Goal: Task Accomplishment & Management: Manage account settings

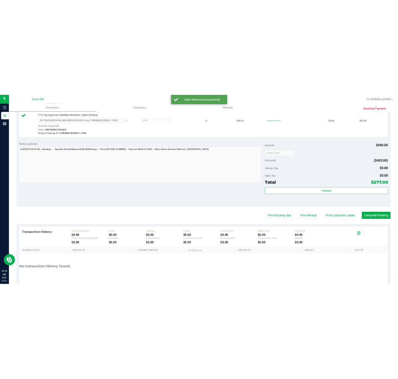
scroll to position [617, 0]
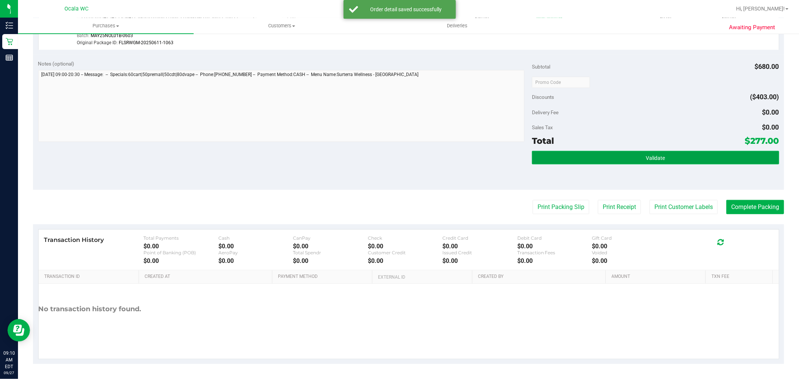
click at [596, 159] on button "Validate" at bounding box center [655, 157] width 247 height 13
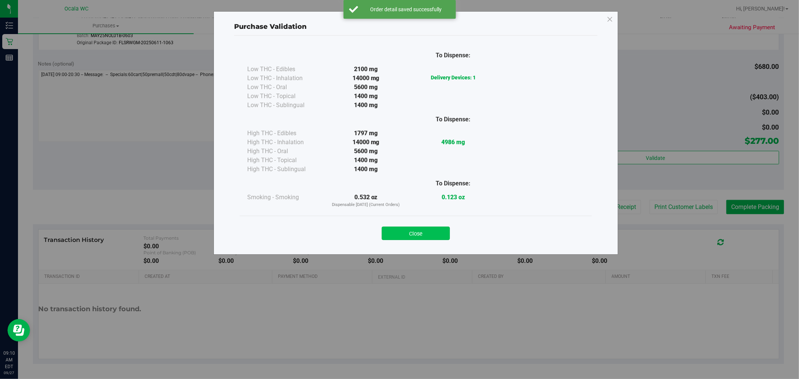
click at [420, 232] on button "Close" at bounding box center [416, 233] width 68 height 13
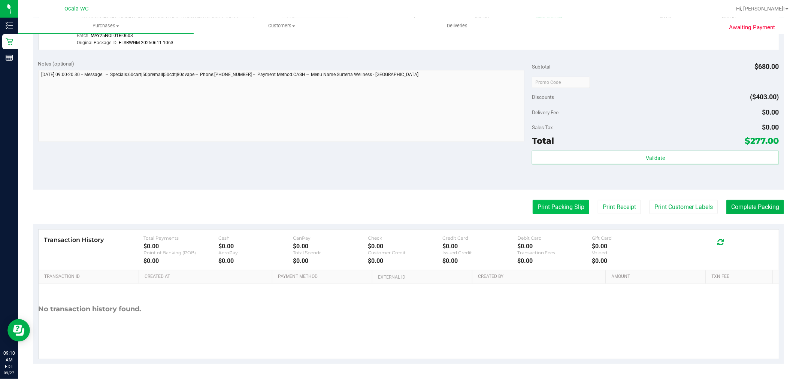
drag, startPoint x: 404, startPoint y: 174, endPoint x: 560, endPoint y: 208, distance: 159.7
click at [405, 174] on div "Notes (optional) Subtotal $680.00 Discounts ($403.00) Delivery Fee $0.00 Sales …" at bounding box center [408, 122] width 751 height 135
click at [687, 207] on button "Print Customer Labels" at bounding box center [683, 207] width 68 height 14
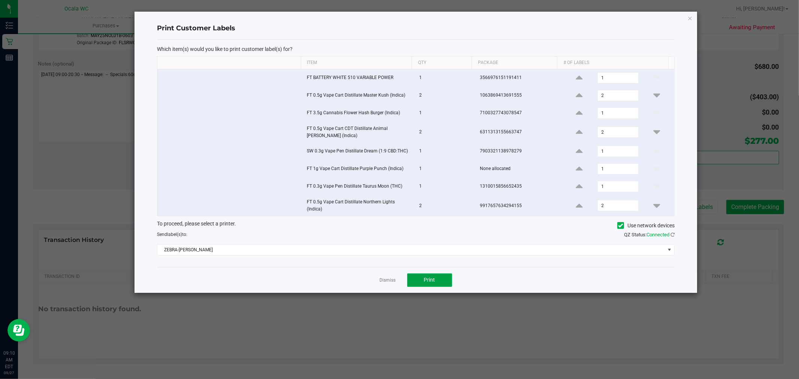
click at [427, 279] on span "Print" at bounding box center [429, 280] width 11 height 6
click at [388, 283] on link "Dismiss" at bounding box center [388, 280] width 16 height 6
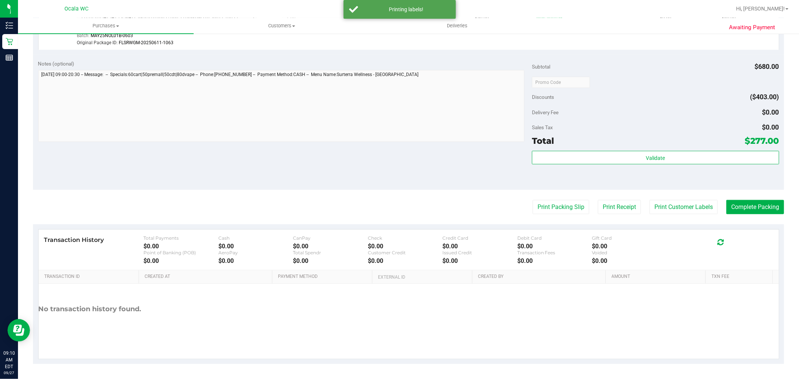
click at [459, 186] on div "Notes (optional) Subtotal $680.00 Discounts ($403.00) Delivery Fee $0.00 Sales …" at bounding box center [408, 122] width 751 height 135
click at [765, 207] on button "Complete Packing" at bounding box center [755, 207] width 58 height 14
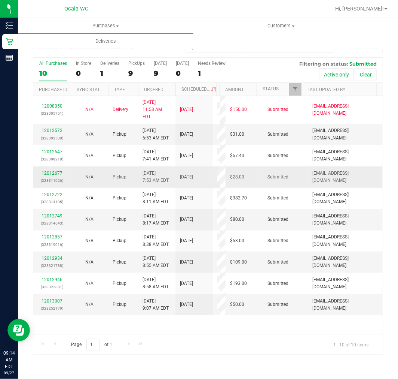
drag, startPoint x: 297, startPoint y: 322, endPoint x: 308, endPoint y: 171, distance: 152.0
click at [297, 322] on div "12008050 (328005751) N/A Delivery 9/26/2025 11:53 AM EDT 10/1/2025 $150.00 Subm…" at bounding box center [208, 215] width 350 height 238
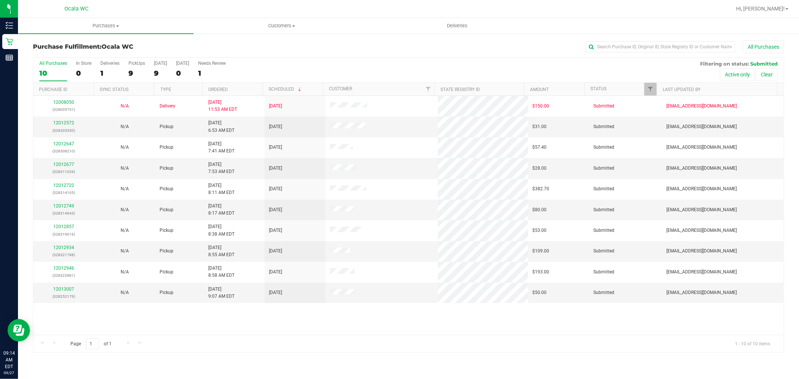
click at [371, 323] on div "12008050 (328005751) N/A Delivery 9/26/2025 11:53 AM EDT 10/1/2025 $150.00 Subm…" at bounding box center [408, 215] width 750 height 239
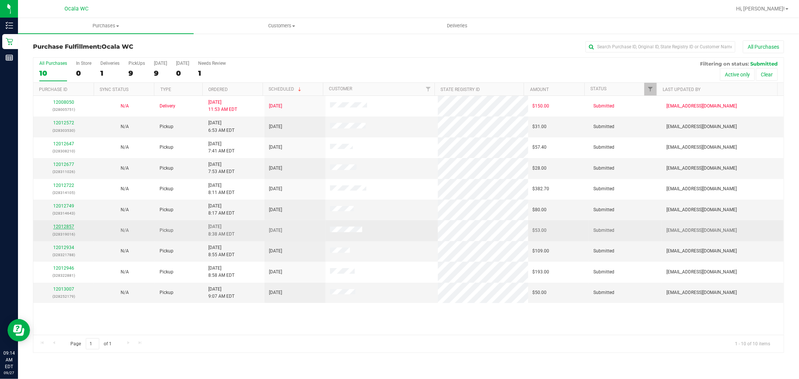
click at [69, 227] on link "12012857" at bounding box center [63, 226] width 21 height 5
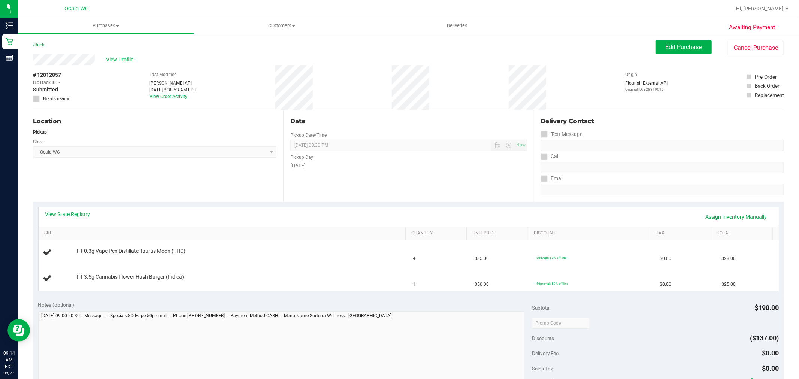
click at [456, 46] on div "Back Edit Purchase Cancel Purchase" at bounding box center [408, 46] width 751 height 13
click at [382, 208] on div "View State Registry Assign Inventory Manually" at bounding box center [409, 216] width 740 height 19
click at [397, 191] on div "Date Pickup Date/Time [DATE] Now [DATE] 08:30 PM Now Pickup Day [DATE]" at bounding box center [408, 156] width 250 height 92
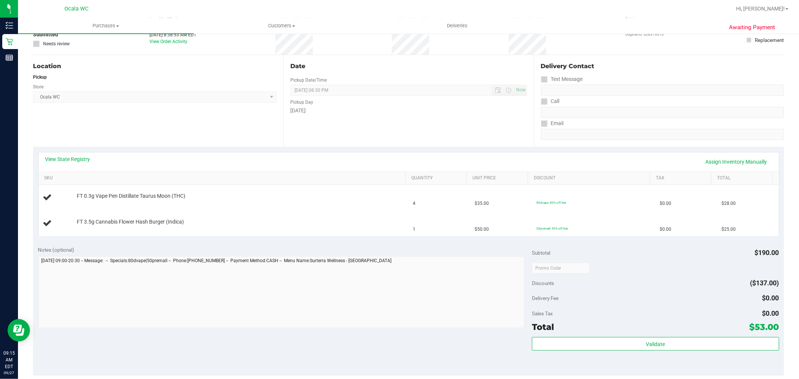
scroll to position [166, 0]
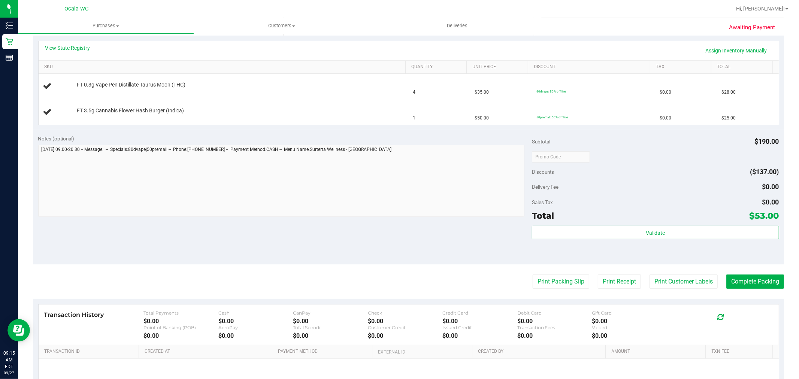
click at [441, 227] on div "Notes (optional) Subtotal $190.00 Discounts ($137.00) Delivery Fee $0.00 Sales …" at bounding box center [408, 197] width 751 height 135
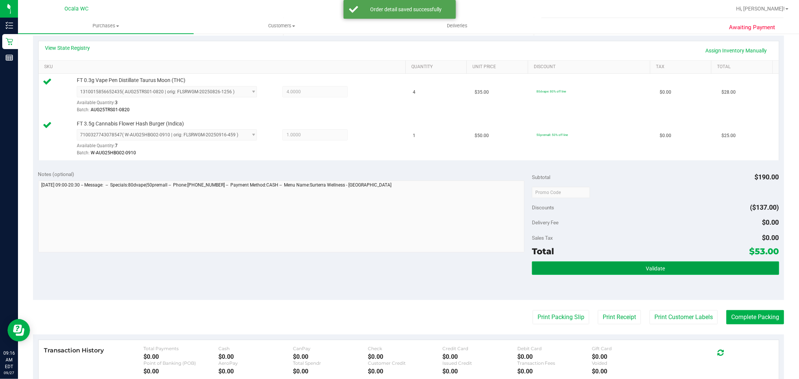
click at [696, 268] on button "Validate" at bounding box center [655, 267] width 247 height 13
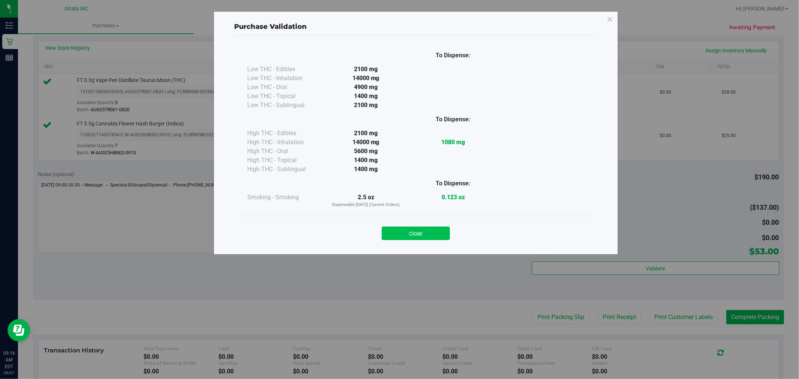
click at [428, 228] on button "Close" at bounding box center [416, 233] width 68 height 13
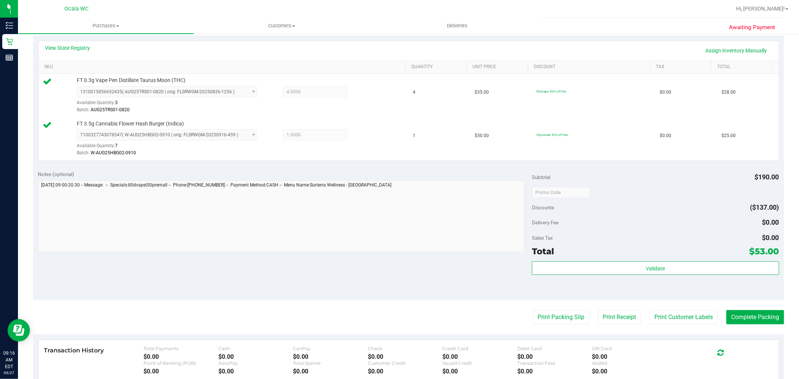
click at [459, 280] on div "Notes (optional) Subtotal $190.00 Discounts ($137.00) Delivery Fee $0.00 Sales …" at bounding box center [408, 232] width 751 height 135
click at [469, 268] on div "Notes (optional) Subtotal $190.00 Discounts ($137.00) Delivery Fee $0.00 Sales …" at bounding box center [408, 232] width 751 height 135
click at [691, 323] on button "Print Customer Labels" at bounding box center [683, 317] width 68 height 14
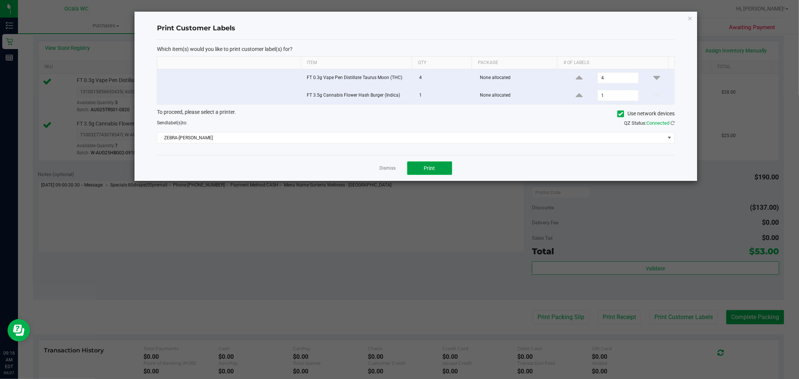
click at [421, 168] on button "Print" at bounding box center [429, 167] width 45 height 13
click at [384, 168] on link "Dismiss" at bounding box center [388, 168] width 16 height 6
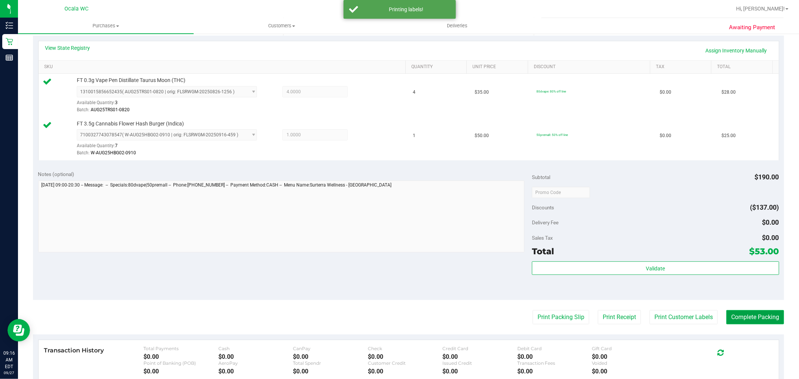
click at [736, 316] on button "Complete Packing" at bounding box center [755, 317] width 58 height 14
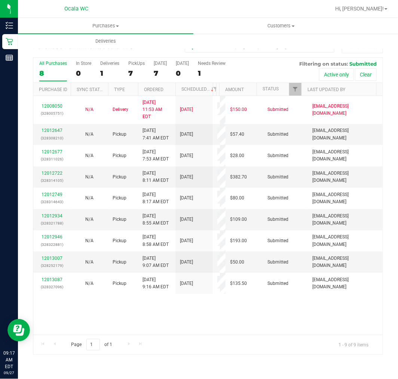
click at [299, 311] on div "12008050 (328005751) N/A Delivery 9/26/2025 11:53 AM EDT 10/1/2025 $150.00 Subm…" at bounding box center [208, 215] width 350 height 238
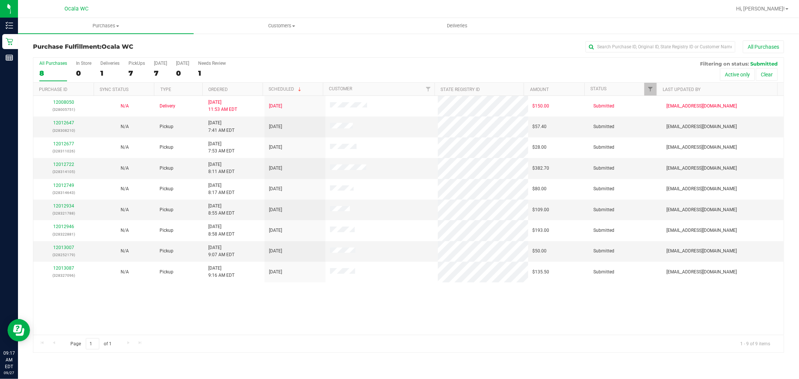
click at [365, 313] on div "12008050 (328005751) N/A Delivery 9/26/2025 11:53 AM EDT 10/1/2025 $150.00 Subm…" at bounding box center [408, 215] width 750 height 239
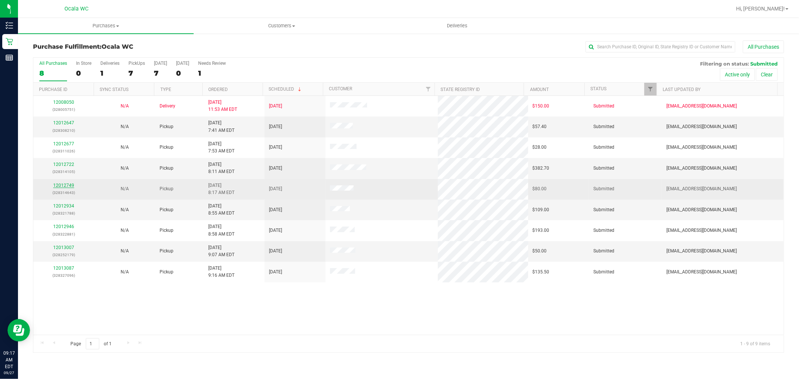
click at [67, 185] on link "12012749" at bounding box center [63, 185] width 21 height 5
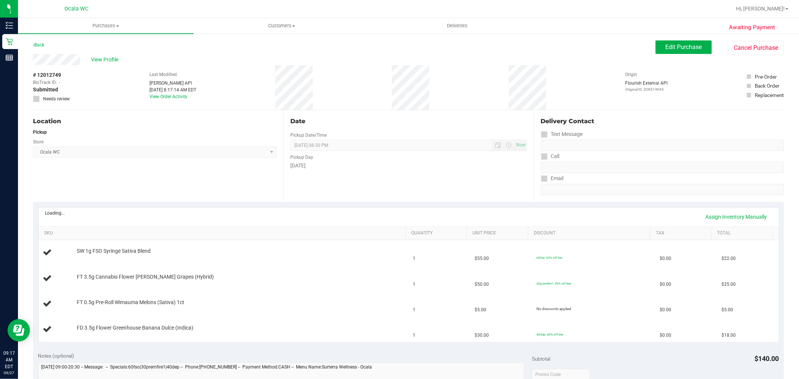
click at [429, 55] on div "View Profile" at bounding box center [344, 59] width 622 height 11
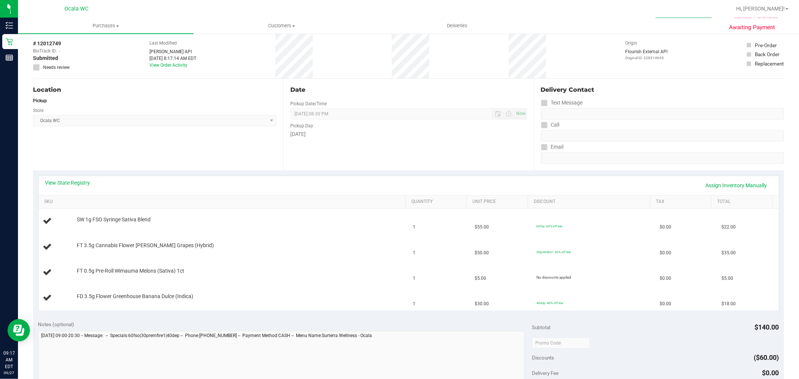
scroll to position [36, 0]
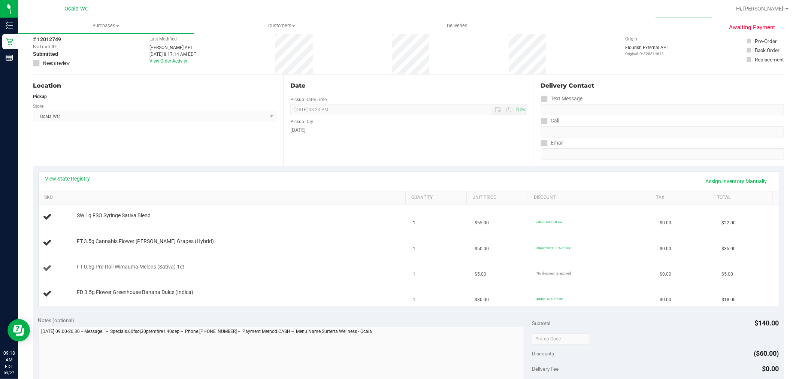
click at [236, 270] on div "FT 0.5g Pre-Roll Wimauma Melons (Sativa) 1ct" at bounding box center [237, 266] width 329 height 7
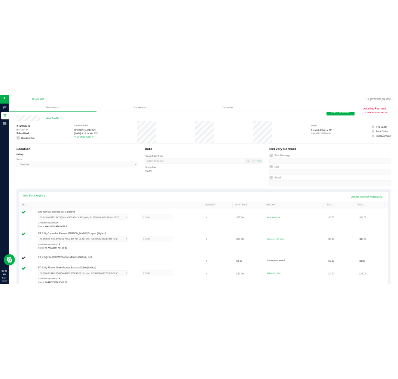
scroll to position [0, 0]
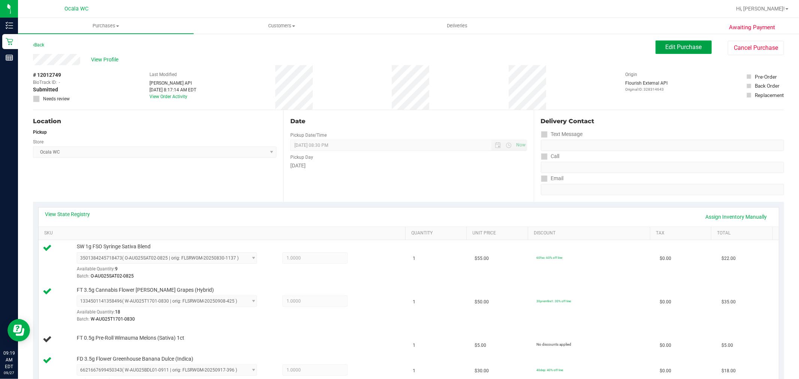
click at [687, 53] on button "Edit Purchase" at bounding box center [683, 46] width 56 height 13
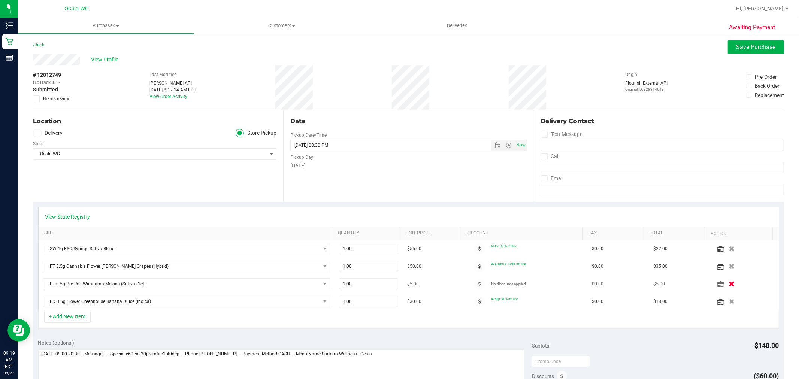
click at [728, 285] on icon "button" at bounding box center [731, 284] width 6 height 6
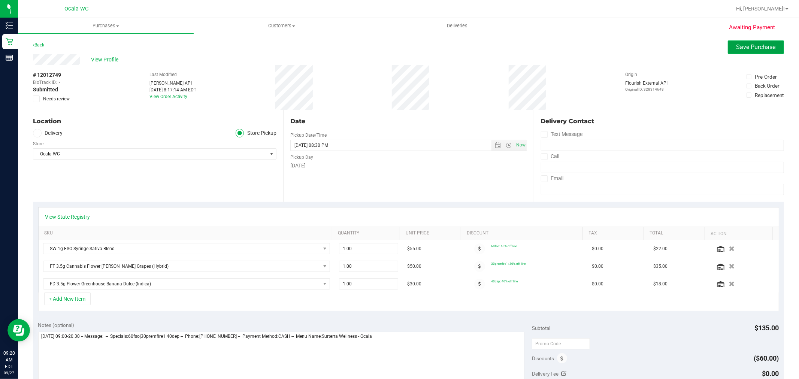
click at [763, 46] on span "Save Purchase" at bounding box center [755, 46] width 39 height 7
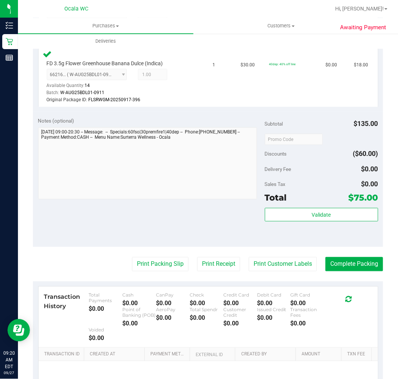
scroll to position [392, 0]
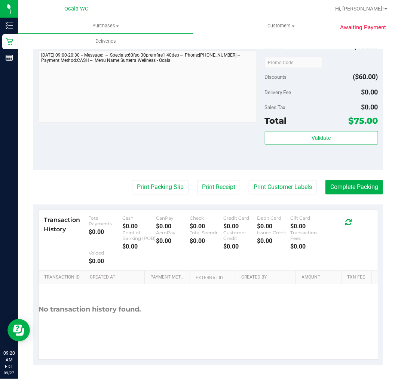
click at [201, 150] on div "Notes (optional) Subtotal $135.00 Discounts ($60.00) Delivery Fee $0.00 Sales T…" at bounding box center [208, 102] width 350 height 135
click at [350, 182] on button "Complete Packing" at bounding box center [355, 187] width 58 height 14
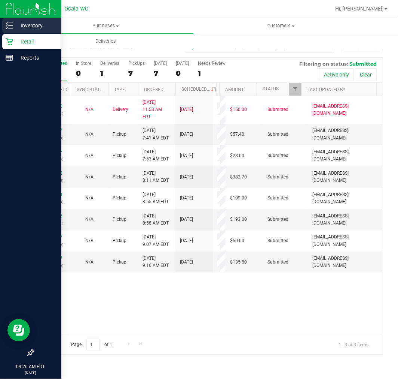
click at [10, 25] on line at bounding box center [11, 25] width 4 height 0
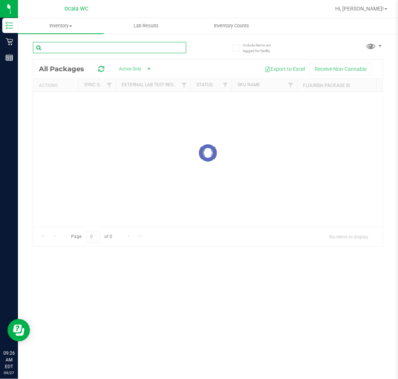
click at [107, 42] on input "text" at bounding box center [109, 47] width 153 height 11
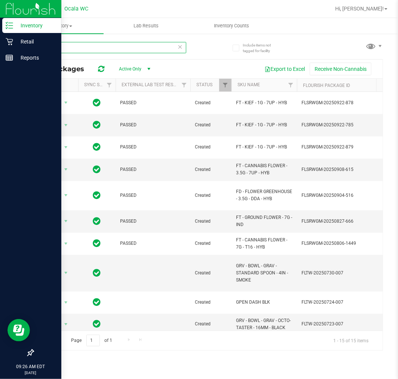
type input "007"
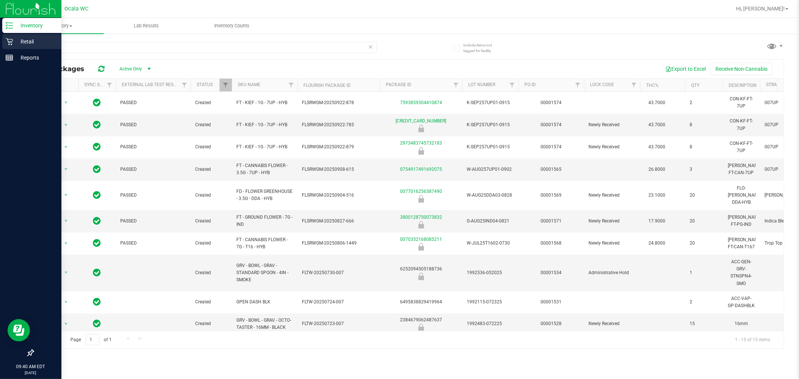
click at [14, 39] on p "Retail" at bounding box center [35, 41] width 45 height 9
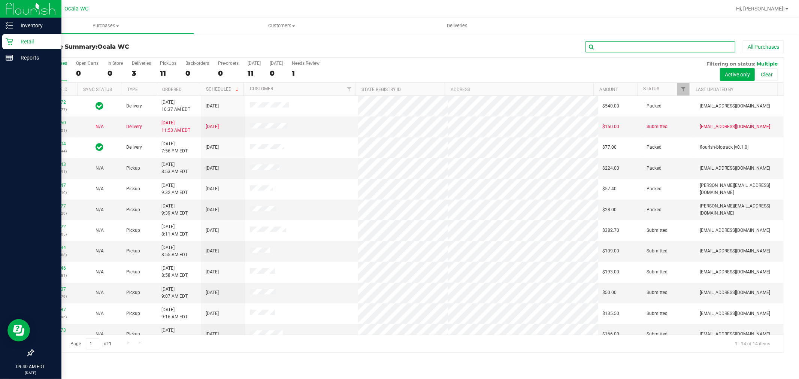
click at [623, 51] on input "text" at bounding box center [660, 46] width 150 height 11
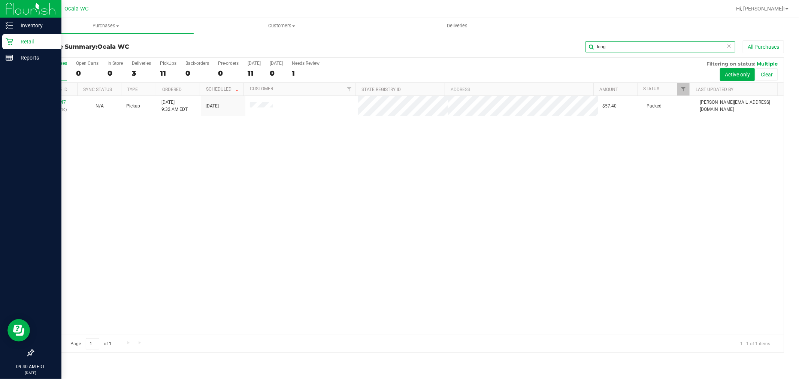
type input "king"
drag, startPoint x: 215, startPoint y: 190, endPoint x: 151, endPoint y: 106, distance: 105.2
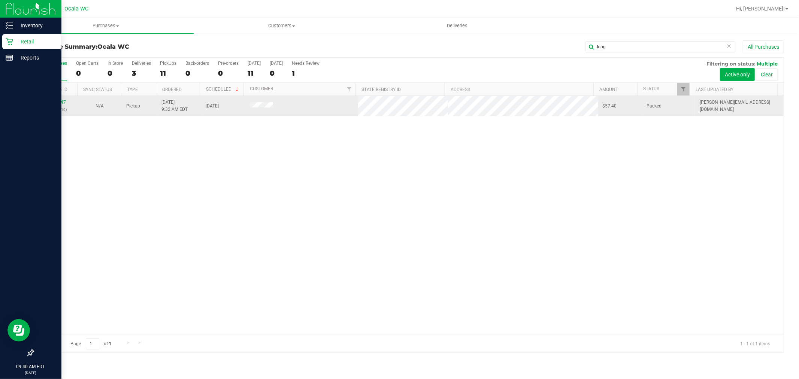
click at [215, 190] on div "12012647 (328308210) N/A Pickup 9/27/2025 9:32 AM EDT 9/27/2025 $57.40 Packed c…" at bounding box center [408, 215] width 750 height 239
click at [60, 100] on link "12012647" at bounding box center [55, 102] width 21 height 5
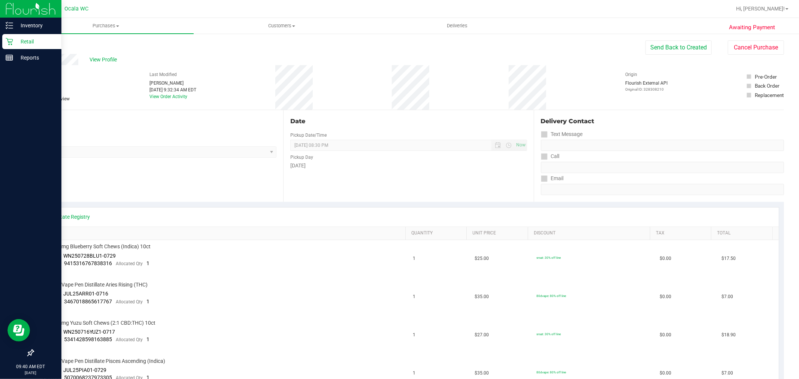
click at [259, 231] on link "SKU" at bounding box center [223, 233] width 358 height 6
click at [577, 46] on div "Back Send Back to Created Cancel Purchase" at bounding box center [408, 46] width 751 height 13
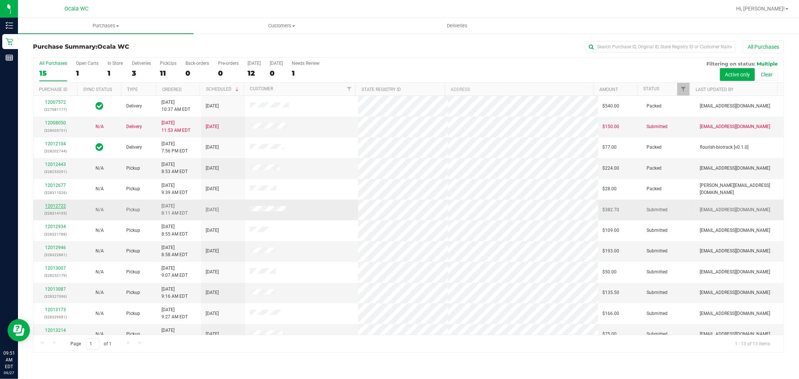
click at [64, 206] on link "12012722" at bounding box center [55, 205] width 21 height 5
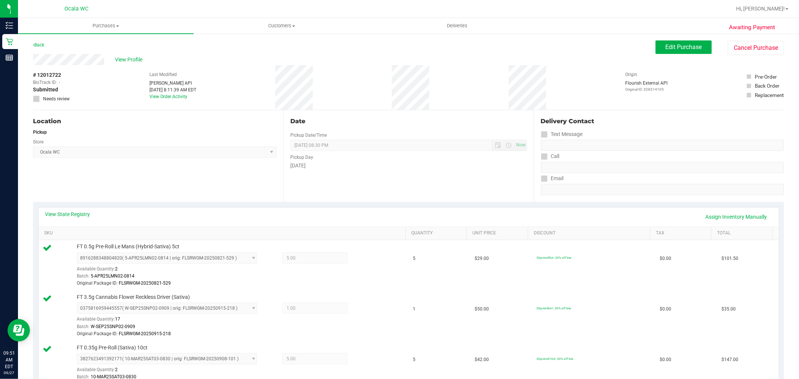
click at [46, 43] on div "Back Edit Purchase Cancel Purchase" at bounding box center [408, 46] width 751 height 13
click at [39, 44] on link "Back" at bounding box center [38, 44] width 11 height 5
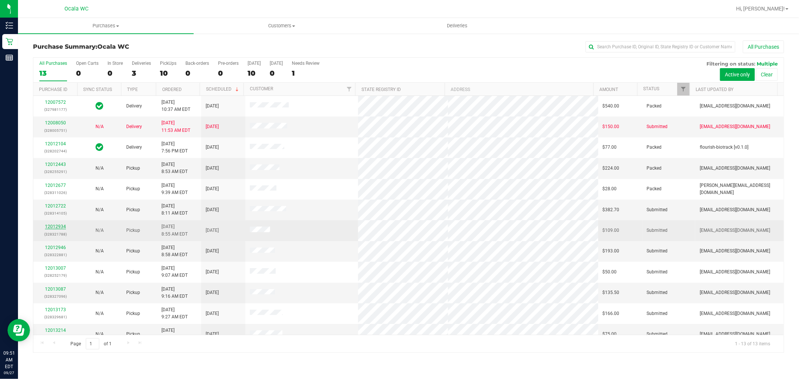
click at [52, 225] on link "12012934" at bounding box center [55, 226] width 21 height 5
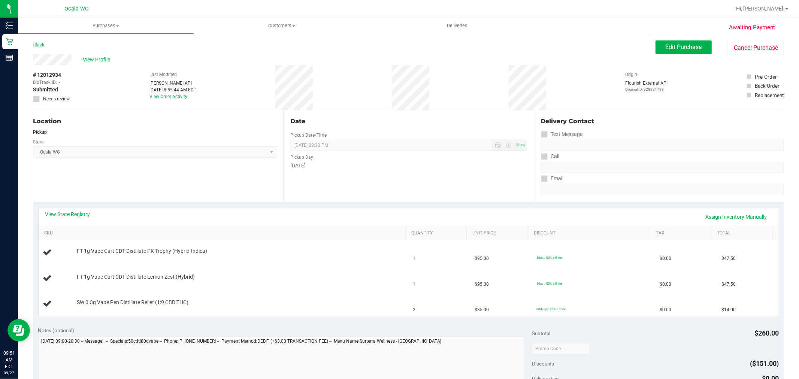
click at [385, 188] on div "Date Pickup Date/Time [DATE] Now [DATE] 08:30 PM Now Pickup Day [DATE]" at bounding box center [408, 156] width 250 height 92
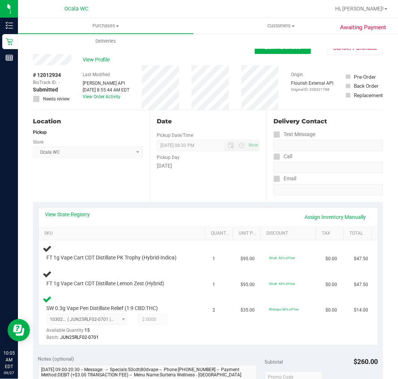
click at [179, 182] on div "Date Pickup Date/Time [DATE] Now [DATE] 08:30 PM Now Pickup Day [DATE]" at bounding box center [208, 156] width 117 height 92
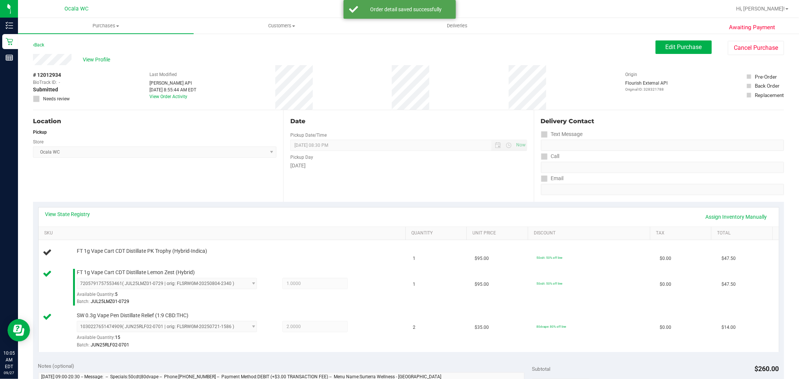
click at [350, 186] on div "Date Pickup Date/Time [DATE] Now [DATE] 08:30 PM Now Pickup Day [DATE]" at bounding box center [408, 156] width 250 height 92
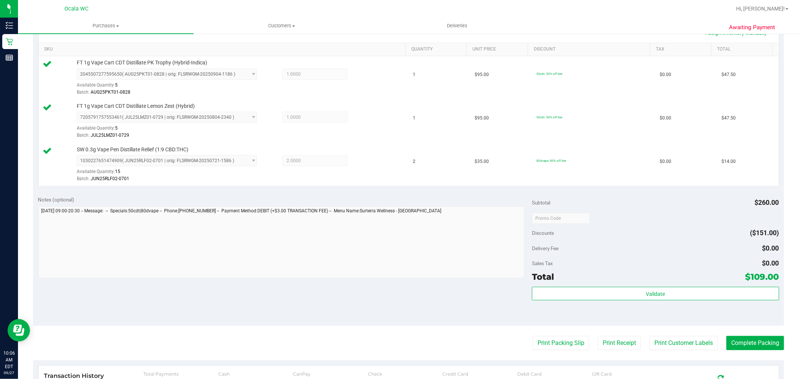
scroll to position [190, 0]
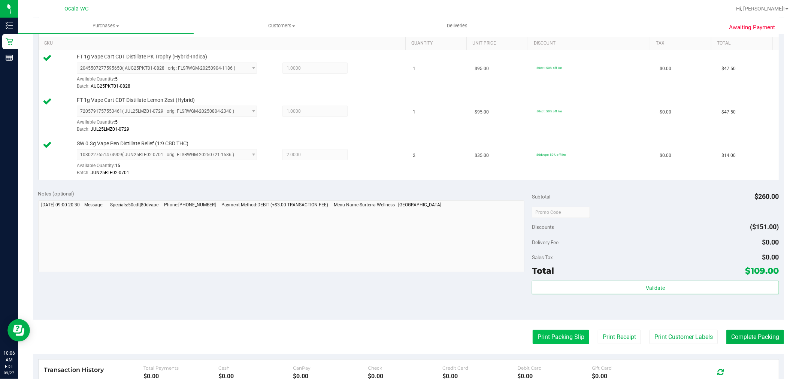
click at [555, 336] on button "Print Packing Slip" at bounding box center [560, 337] width 57 height 14
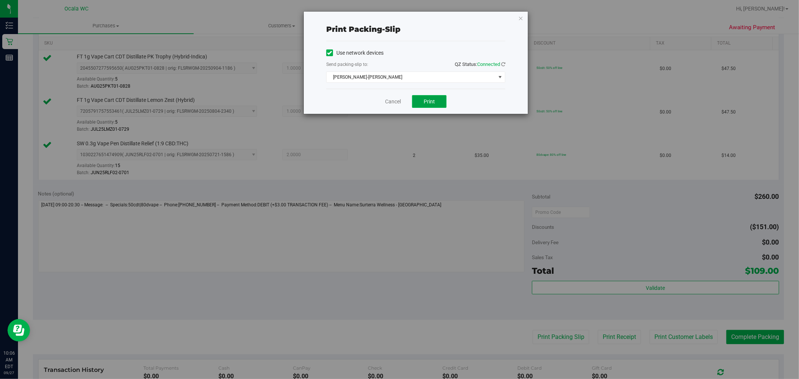
click at [428, 105] on button "Print" at bounding box center [429, 101] width 34 height 13
click at [391, 105] on link "Cancel" at bounding box center [393, 102] width 16 height 8
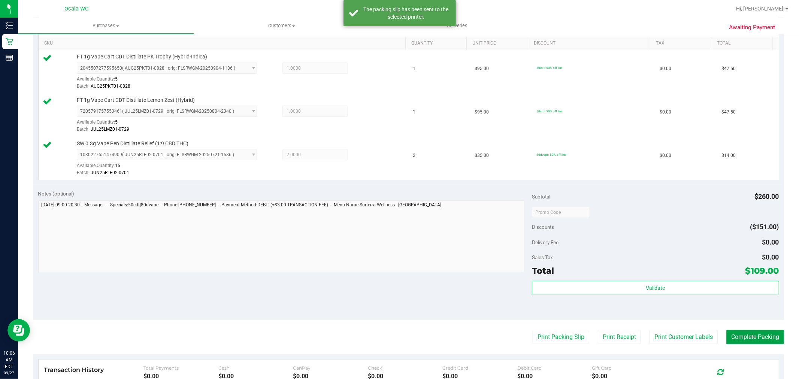
click at [752, 340] on button "Complete Packing" at bounding box center [755, 337] width 58 height 14
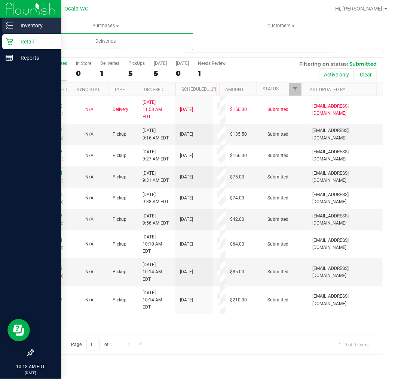
click at [20, 29] on p "Inventory" at bounding box center [35, 25] width 45 height 9
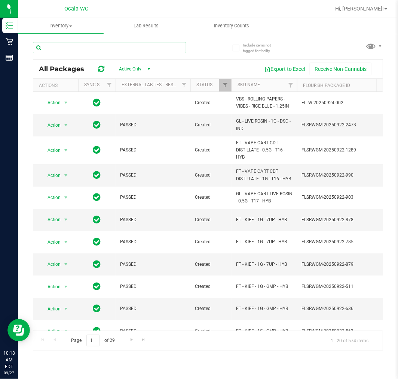
click at [145, 48] on input "text" at bounding box center [109, 47] width 153 height 11
type input "kief"
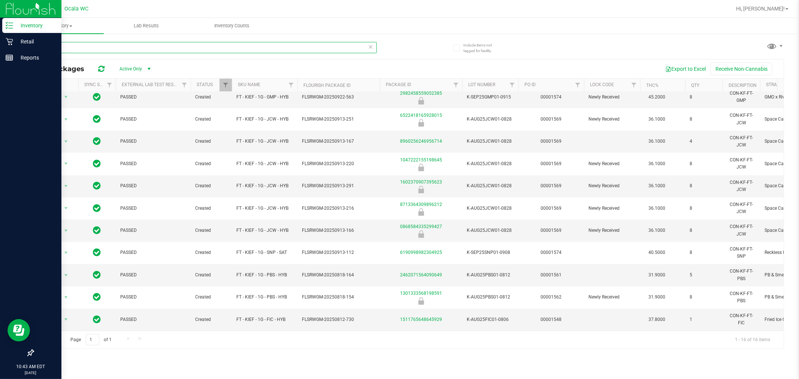
scroll to position [123, 0]
click at [7, 45] on icon at bounding box center [9, 41] width 7 height 7
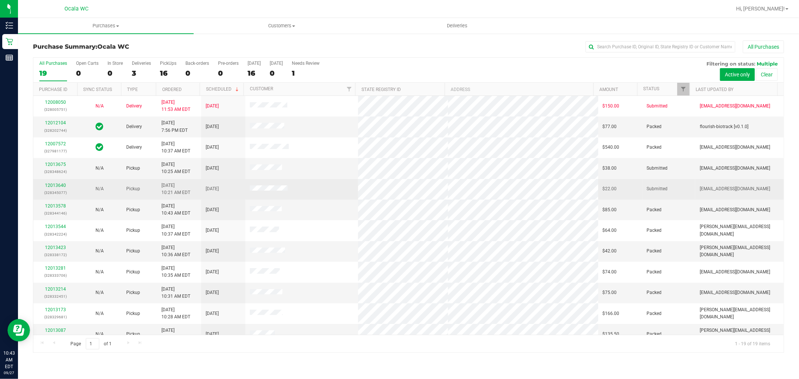
click at [55, 182] on div "12013640 (328345077)" at bounding box center [55, 189] width 35 height 14
click at [55, 184] on link "12013640" at bounding box center [55, 185] width 21 height 5
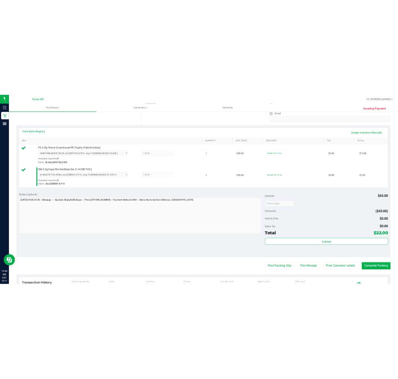
scroll to position [148, 0]
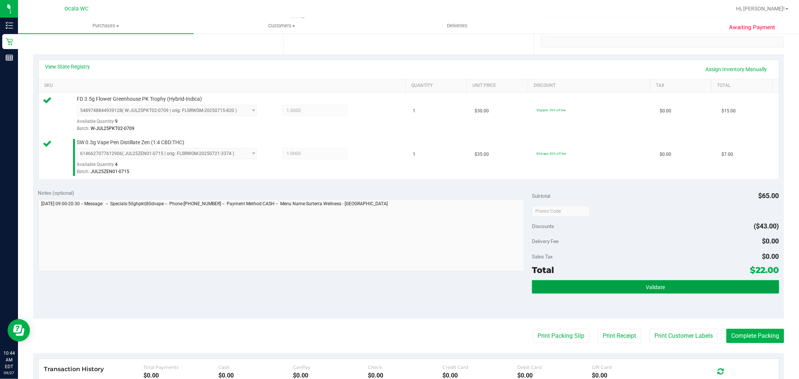
click at [719, 289] on button "Validate" at bounding box center [655, 286] width 247 height 13
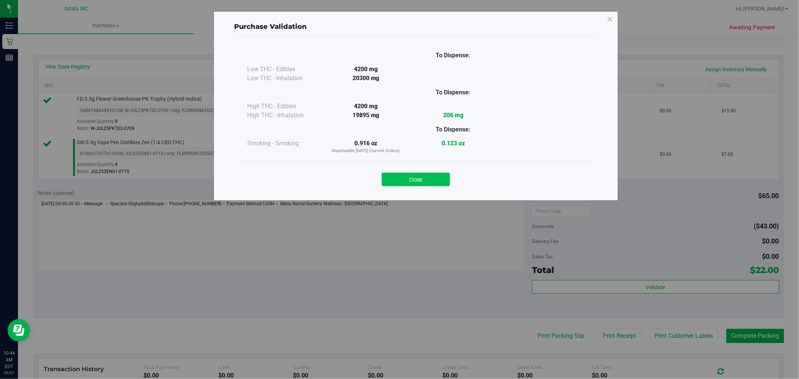
click at [429, 174] on button "Close" at bounding box center [416, 179] width 68 height 13
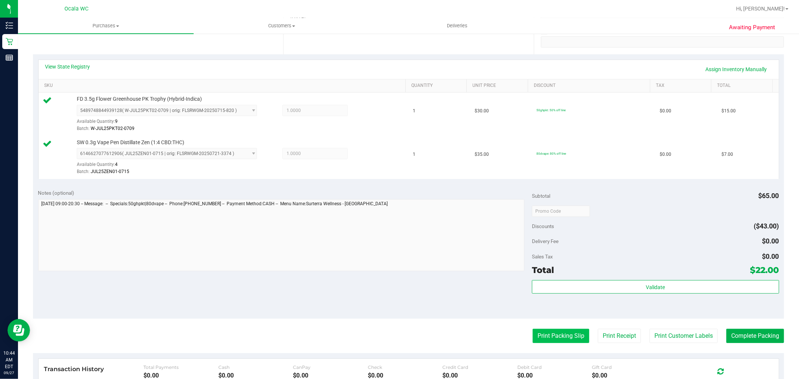
click at [552, 341] on button "Print Packing Slip" at bounding box center [560, 336] width 57 height 14
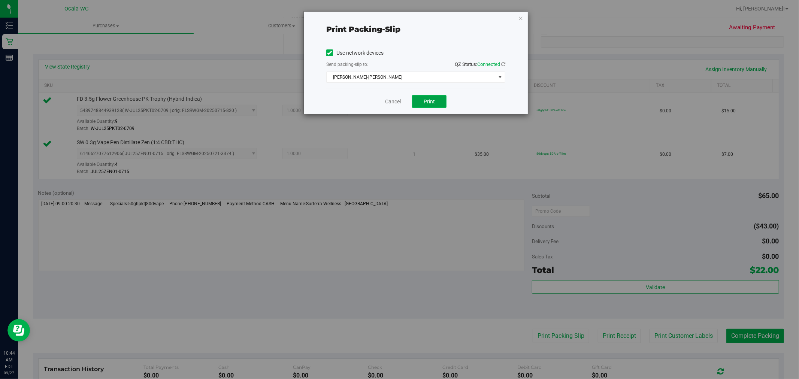
click at [436, 104] on button "Print" at bounding box center [429, 101] width 34 height 13
click at [393, 100] on link "Cancel" at bounding box center [393, 102] width 16 height 8
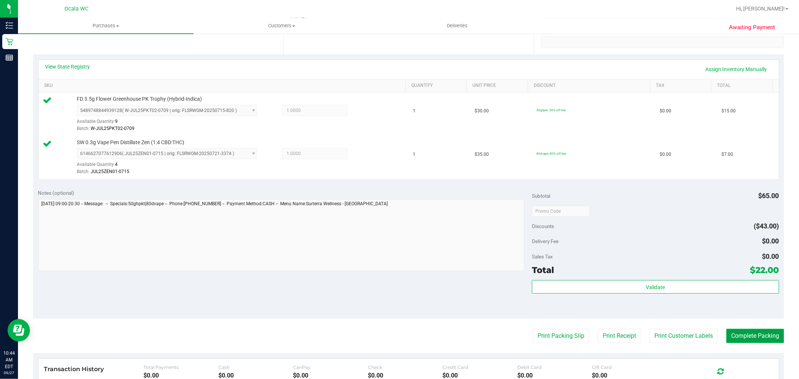
click at [764, 339] on button "Complete Packing" at bounding box center [755, 336] width 58 height 14
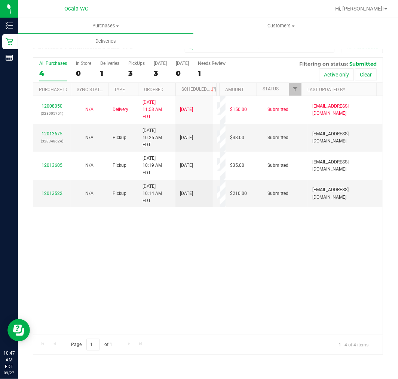
click at [137, 285] on div "12008050 (328005751) N/A Delivery 9/26/2025 11:53 AM EDT 10/1/2025 $150.00 Subm…" at bounding box center [208, 215] width 350 height 238
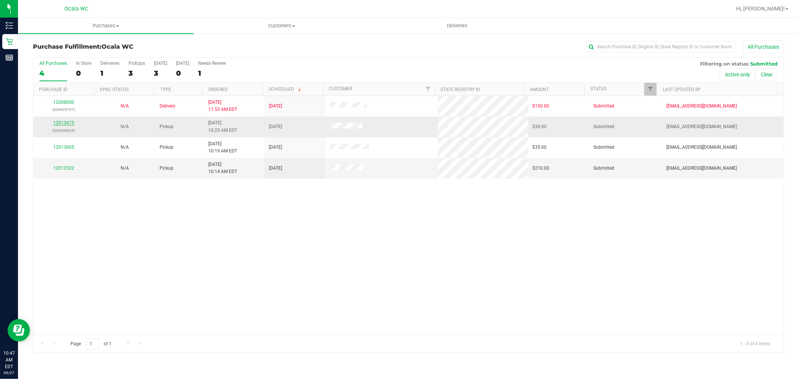
click at [64, 124] on link "12013675" at bounding box center [63, 122] width 21 height 5
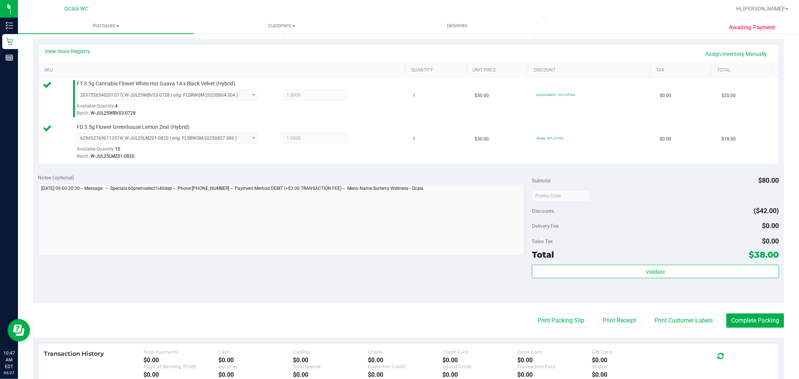
scroll to position [181, 0]
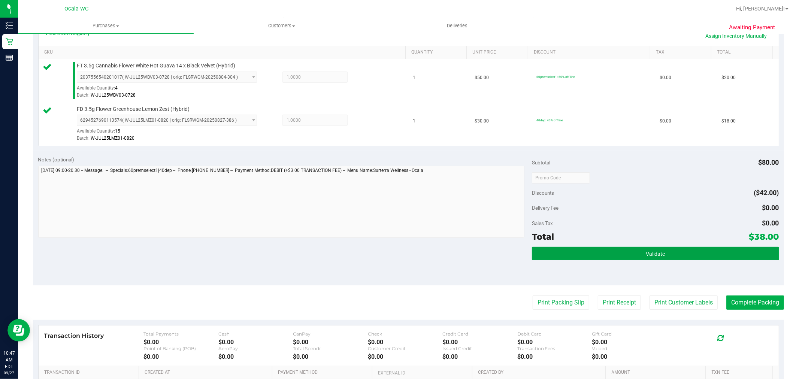
click at [683, 259] on button "Validate" at bounding box center [655, 253] width 247 height 13
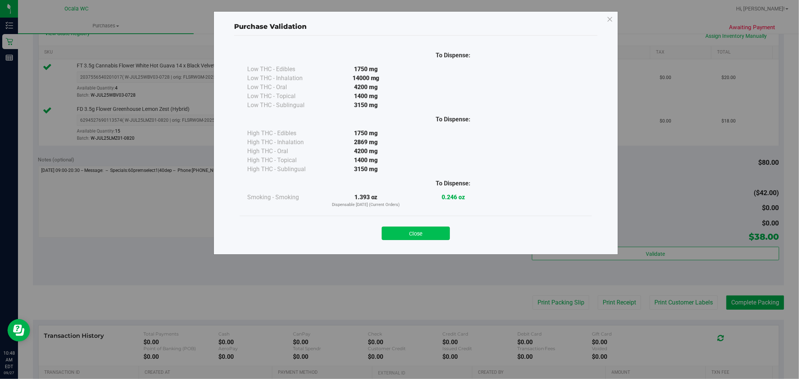
click at [438, 228] on button "Close" at bounding box center [416, 233] width 68 height 13
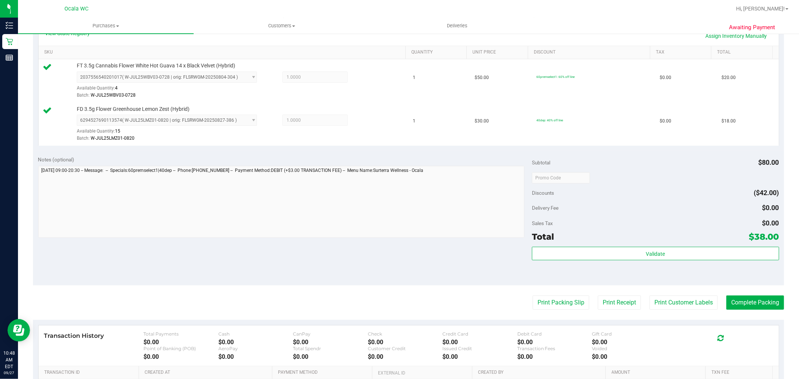
click at [439, 250] on div "Notes (optional) Subtotal $80.00 Discounts ($42.00) Delivery Fee $0.00 Sales Ta…" at bounding box center [408, 218] width 751 height 135
click at [560, 307] on button "Print Packing Slip" at bounding box center [560, 302] width 57 height 14
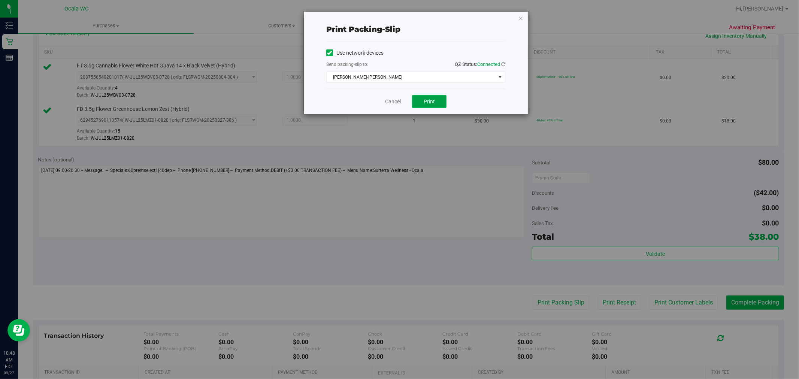
click at [440, 98] on button "Print" at bounding box center [429, 101] width 34 height 13
click at [394, 105] on link "Cancel" at bounding box center [393, 102] width 16 height 8
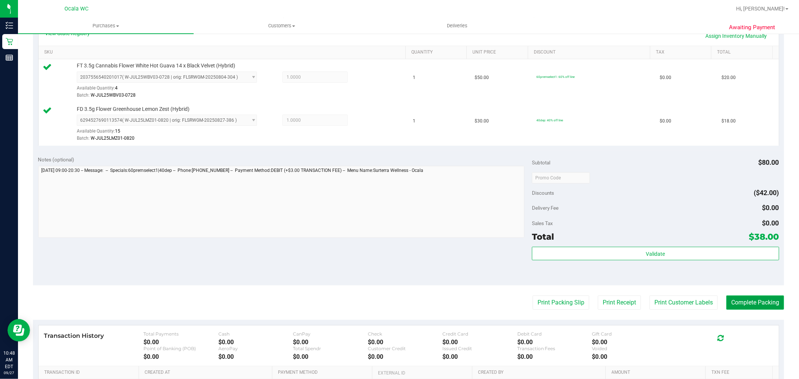
click at [755, 302] on button "Complete Packing" at bounding box center [755, 302] width 58 height 14
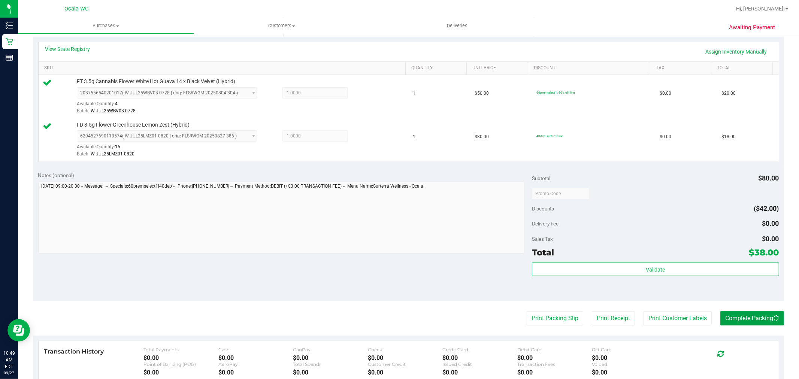
scroll to position [249, 0]
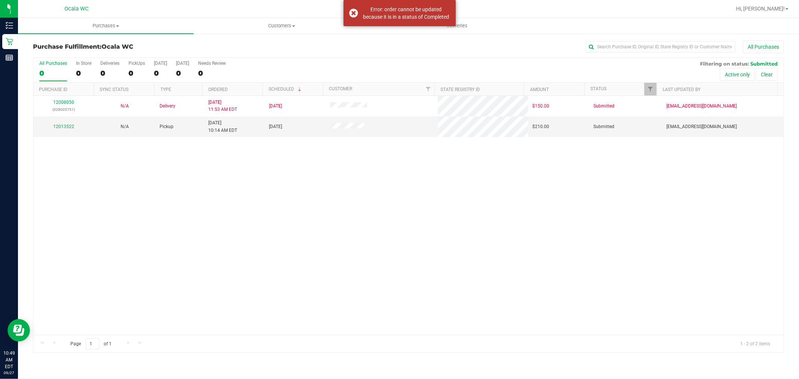
click at [345, 192] on div "12008050 (328005751) N/A Delivery 9/26/2025 11:53 AM EDT 10/1/2025 $150.00 Subm…" at bounding box center [408, 215] width 750 height 239
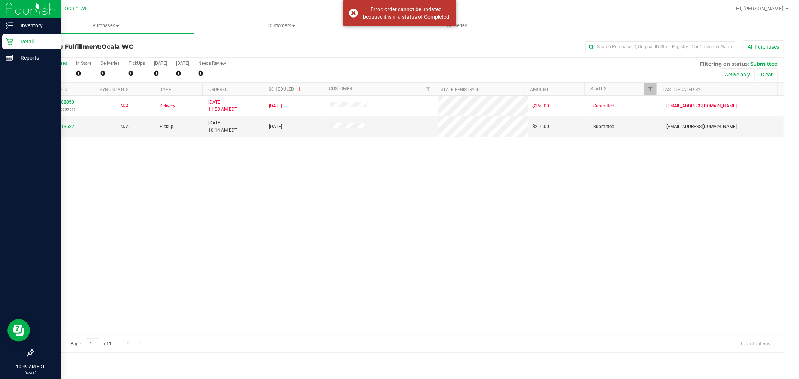
click at [10, 39] on icon at bounding box center [9, 41] width 7 height 7
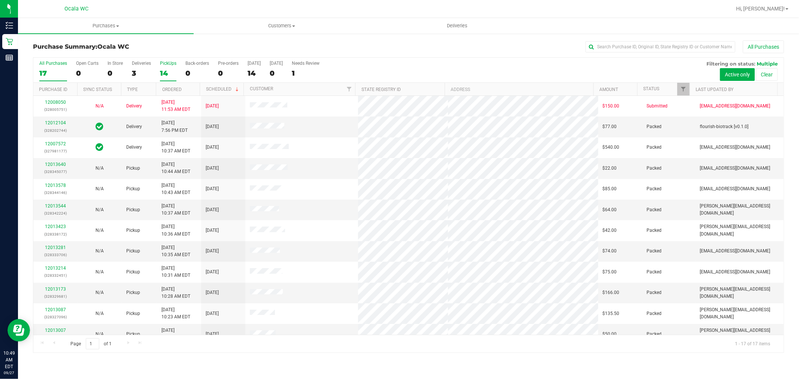
click at [165, 67] on label "PickUps 14" at bounding box center [168, 71] width 16 height 21
click at [0, 0] on input "PickUps 14" at bounding box center [0, 0] width 0 height 0
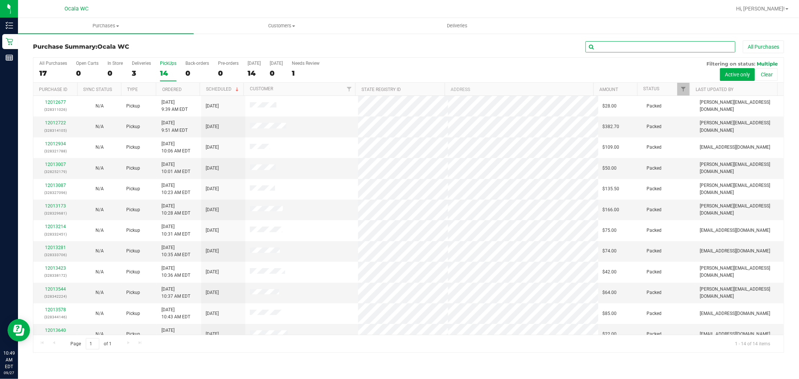
click at [664, 49] on input "text" at bounding box center [660, 46] width 150 height 11
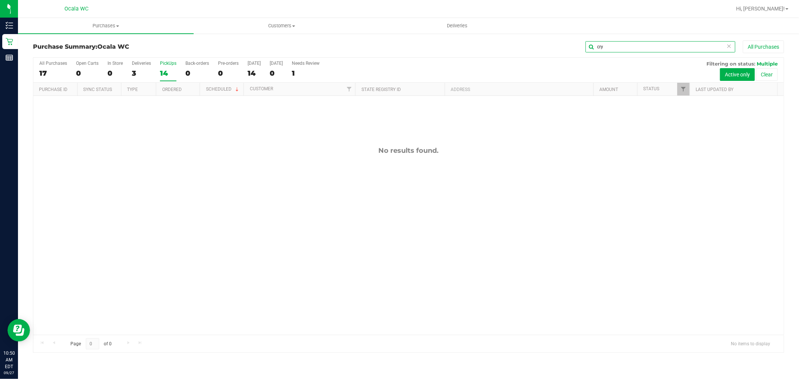
type input "cry"
click at [511, 55] on div "Purchase Summary: Ocala WC cry All Purchases" at bounding box center [408, 48] width 751 height 16
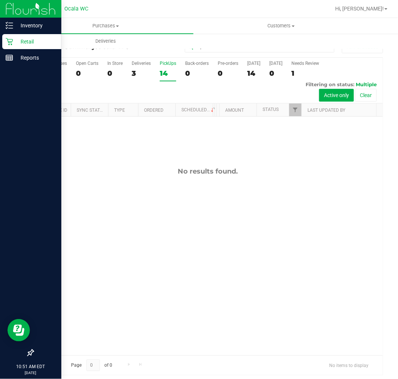
click at [13, 42] on p "Retail" at bounding box center [35, 41] width 45 height 9
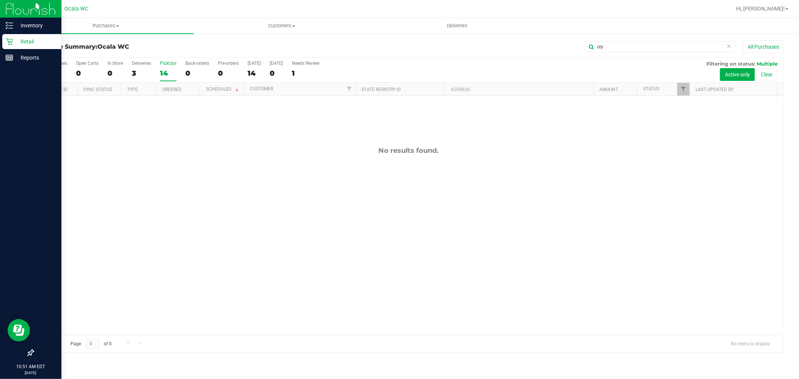
click at [12, 43] on icon at bounding box center [9, 41] width 7 height 7
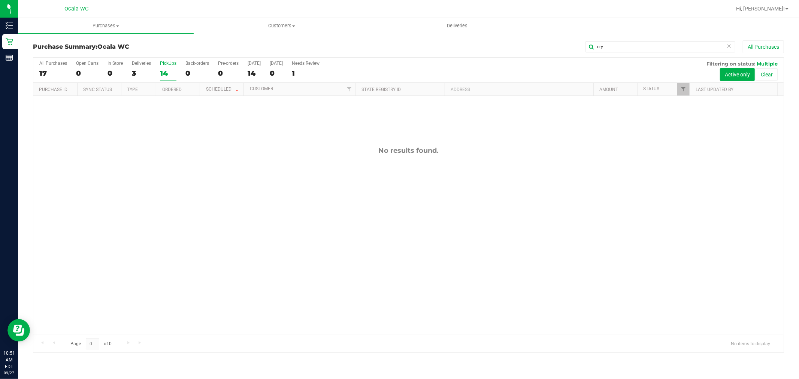
click at [184, 56] on div "Purchase Summary: Ocala WC cry All Purchases" at bounding box center [408, 48] width 751 height 16
click at [164, 69] on div "14" at bounding box center [168, 73] width 16 height 9
click at [0, 0] on input "PickUps 14" at bounding box center [0, 0] width 0 height 0
click at [294, 46] on div "cry All Purchases" at bounding box center [533, 46] width 501 height 13
click at [168, 73] on div "15" at bounding box center [168, 73] width 16 height 9
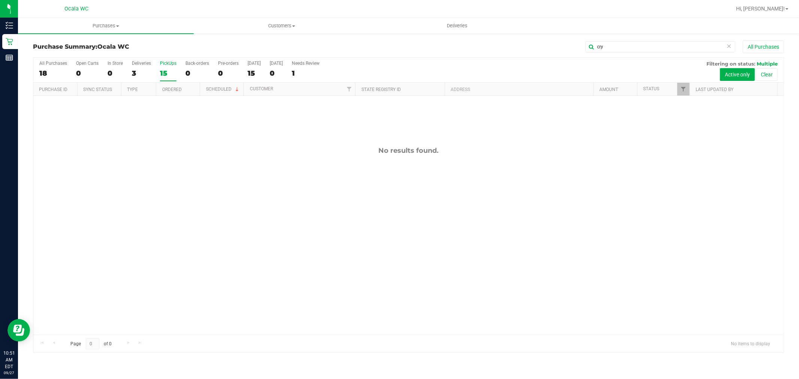
click at [0, 0] on input "PickUps 15" at bounding box center [0, 0] width 0 height 0
click at [728, 49] on icon at bounding box center [728, 45] width 5 height 9
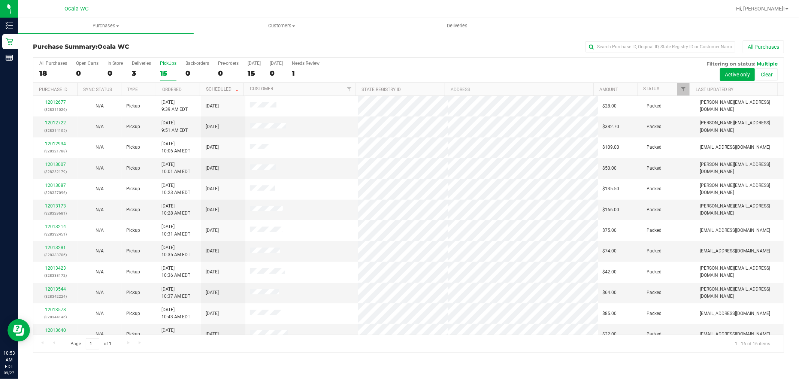
click at [162, 67] on label "PickUps 15" at bounding box center [168, 71] width 16 height 21
click at [0, 0] on input "PickUps 15" at bounding box center [0, 0] width 0 height 0
click at [155, 72] on div "All Purchases 19 Open Carts 0 In Store 0 Deliveries 3 PickUps 16 Back-orders 0 …" at bounding box center [408, 70] width 750 height 25
click at [162, 70] on div "16" at bounding box center [168, 73] width 16 height 9
click at [0, 0] on input "PickUps 16" at bounding box center [0, 0] width 0 height 0
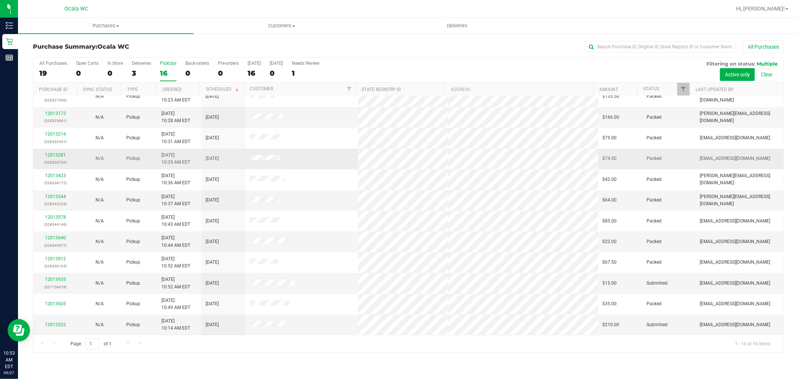
scroll to position [93, 0]
click at [53, 327] on link "12013522" at bounding box center [55, 324] width 21 height 5
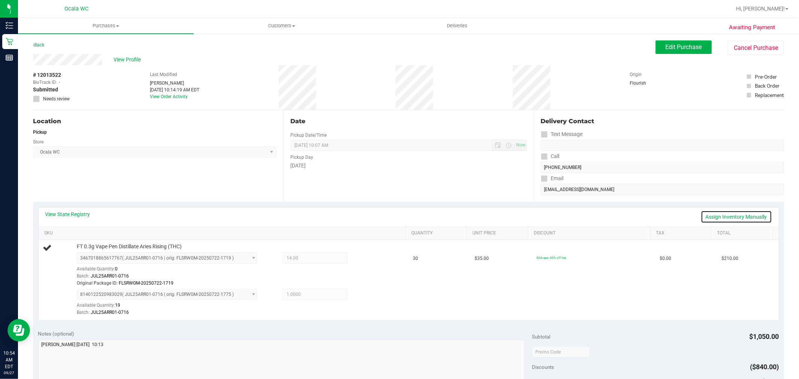
click at [736, 219] on link "Assign Inventory Manually" at bounding box center [735, 216] width 71 height 13
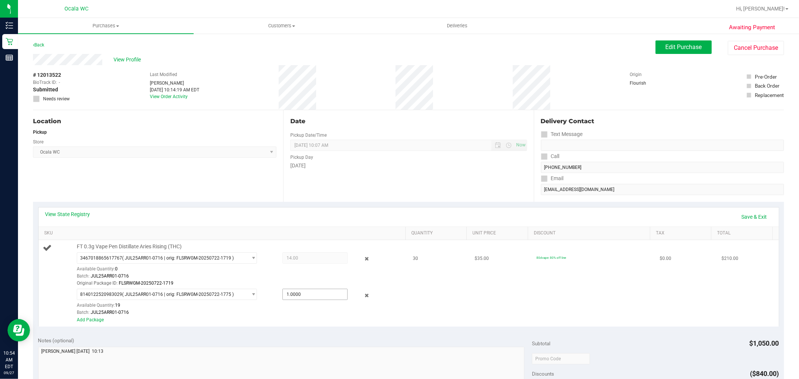
click at [307, 294] on span "1.0000 1" at bounding box center [314, 294] width 65 height 11
click at [307, 294] on input "1" at bounding box center [315, 294] width 64 height 10
type input "16"
type input "16.0000"
click at [497, 306] on td "$35.00" at bounding box center [501, 283] width 62 height 86
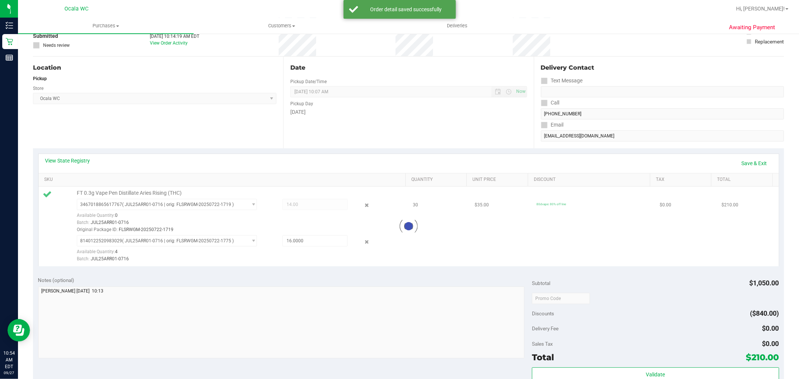
scroll to position [125, 0]
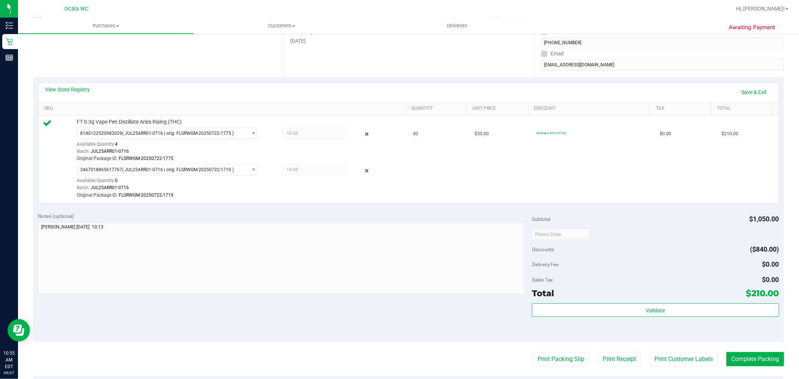
click at [657, 250] on div "Discounts ($840.00)" at bounding box center [655, 249] width 247 height 13
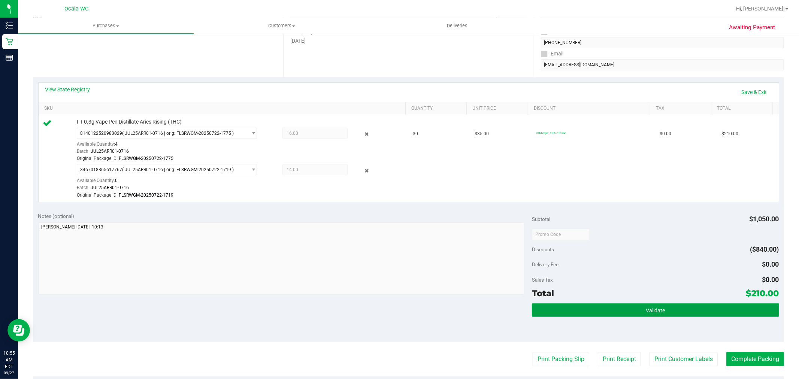
click at [684, 309] on button "Validate" at bounding box center [655, 309] width 247 height 13
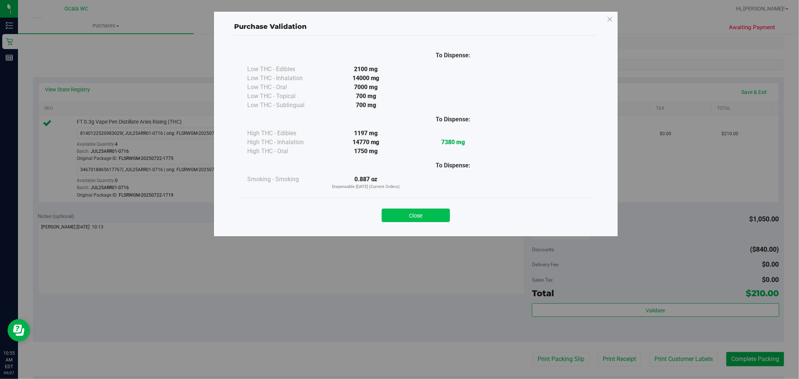
click at [424, 215] on button "Close" at bounding box center [416, 215] width 68 height 13
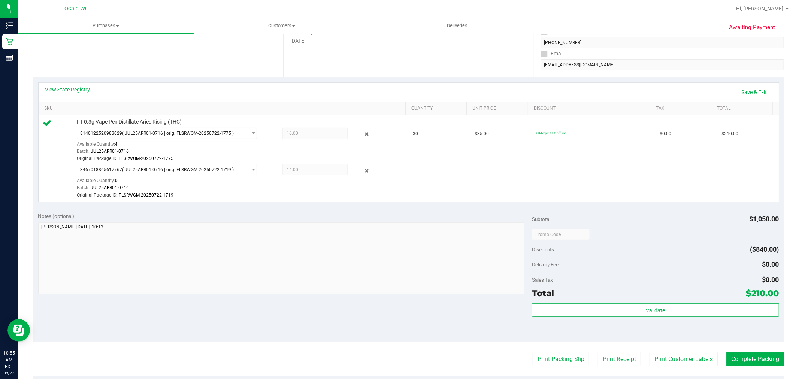
click at [508, 320] on div "Notes (optional) Subtotal $1,050.00 Discounts ($840.00) Delivery Fee $0.00 Sale…" at bounding box center [408, 274] width 751 height 135
click at [566, 359] on button "Print Packing Slip" at bounding box center [560, 359] width 57 height 14
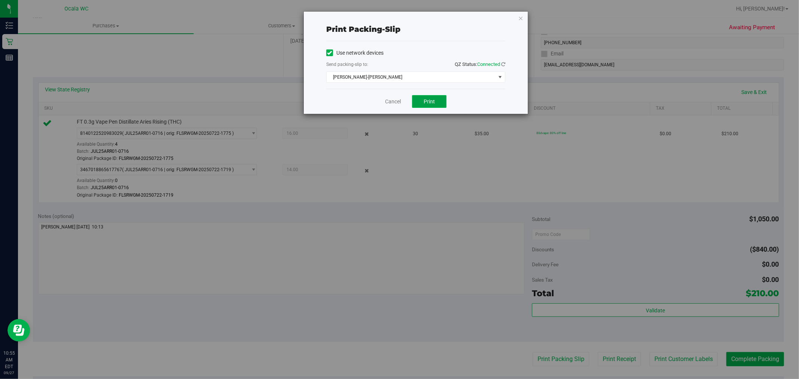
click at [435, 104] on button "Print" at bounding box center [429, 101] width 34 height 13
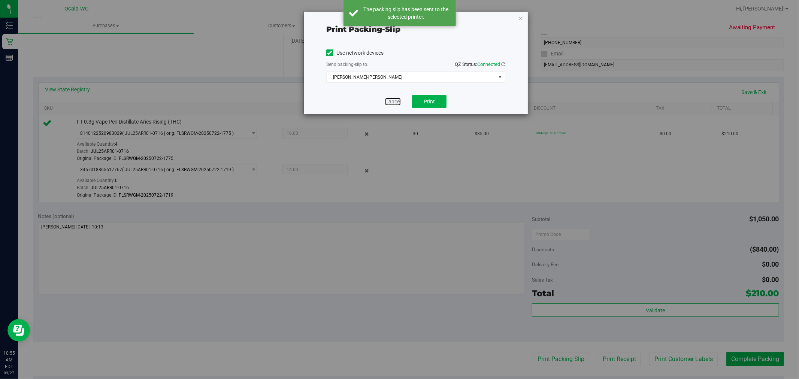
drag, startPoint x: 396, startPoint y: 100, endPoint x: 409, endPoint y: 111, distance: 17.0
click at [396, 100] on link "Cancel" at bounding box center [393, 102] width 16 height 8
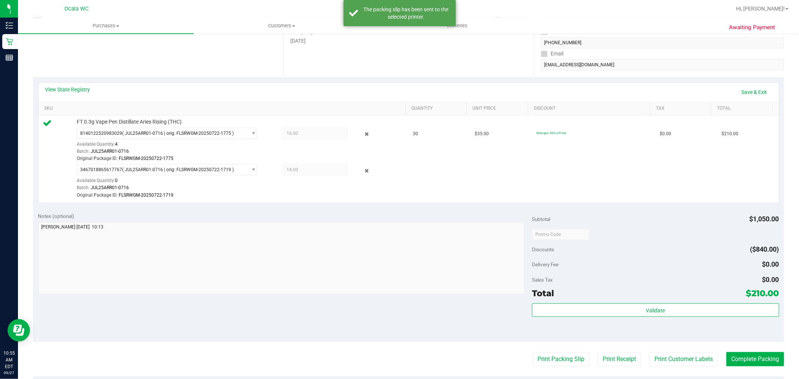
click at [638, 256] on div "Subtotal $1,050.00 Discounts ($840.00) Delivery Fee $0.00 Sales Tax $0.00 Total…" at bounding box center [655, 274] width 247 height 125
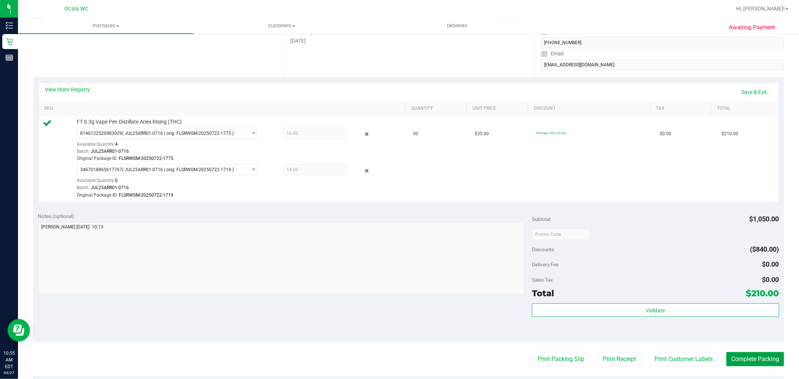
click at [755, 361] on button "Complete Packing" at bounding box center [755, 359] width 58 height 14
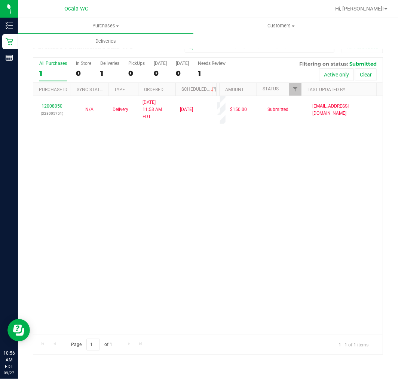
click at [123, 180] on div "12008050 (328005751) N/A Delivery [DATE] 11:53 AM EDT 10/1/2025 $150.00 Submitt…" at bounding box center [208, 215] width 350 height 238
drag, startPoint x: 122, startPoint y: 207, endPoint x: 97, endPoint y: 189, distance: 31.7
click at [122, 207] on div "12008050 (328005751) N/A Delivery [DATE] 11:53 AM EDT 10/1/2025 $150.00 Submitt…" at bounding box center [208, 215] width 350 height 238
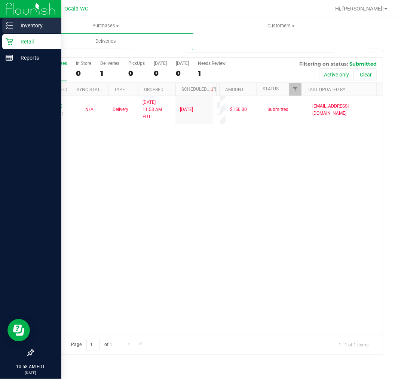
click at [9, 27] on icon at bounding box center [9, 25] width 7 height 7
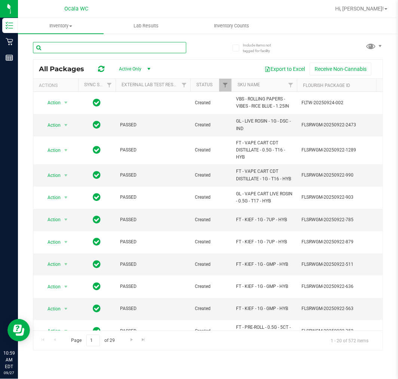
click at [125, 50] on input "text" at bounding box center [109, 47] width 153 height 11
type input "hemi"
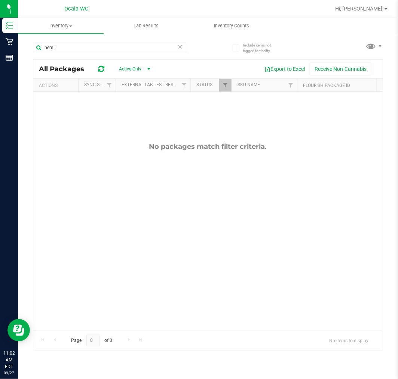
click at [185, 227] on div "No packages match filter criteria." at bounding box center [208, 236] width 350 height 289
click at [95, 195] on div "No packages match filter criteria." at bounding box center [208, 236] width 350 height 289
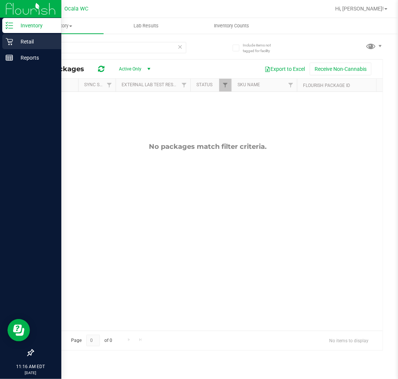
click at [8, 42] on icon at bounding box center [9, 41] width 7 height 7
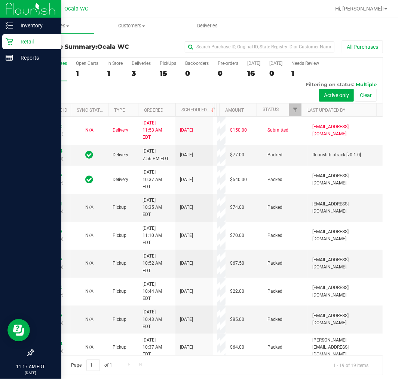
click at [13, 36] on div "Retail" at bounding box center [31, 41] width 59 height 15
click at [9, 25] on line at bounding box center [11, 25] width 4 height 0
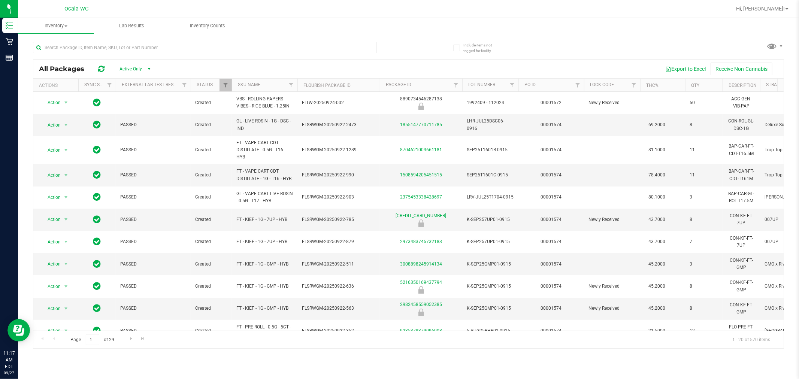
click at [560, 352] on div "Inventory All packages All inventory Waste log Lab Results Inventory Counts Inc…" at bounding box center [408, 198] width 781 height 361
click at [563, 55] on div "All Packages Active Only Active Only Lab Samples Locked All External Internal E…" at bounding box center [408, 192] width 751 height 314
click at [140, 42] on input "text" at bounding box center [205, 47] width 344 height 11
type input "melons"
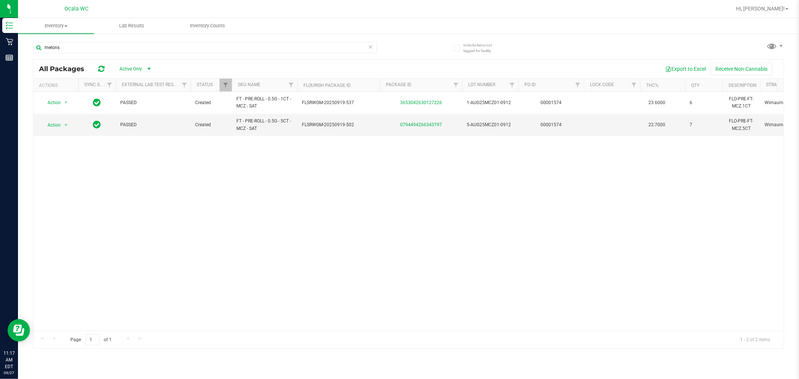
click at [647, 222] on div "Action Action Global inventory Package audit log Print package label Print prod…" at bounding box center [408, 211] width 750 height 239
click at [222, 250] on div "Action Action Global inventory Package audit log Print package label Print prod…" at bounding box center [408, 211] width 750 height 239
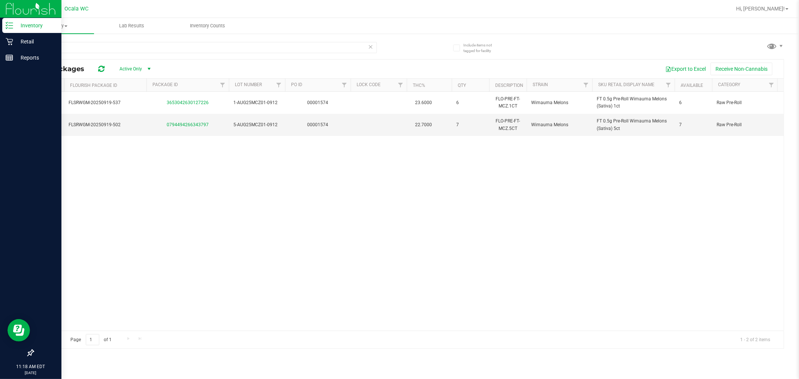
scroll to position [0, 203]
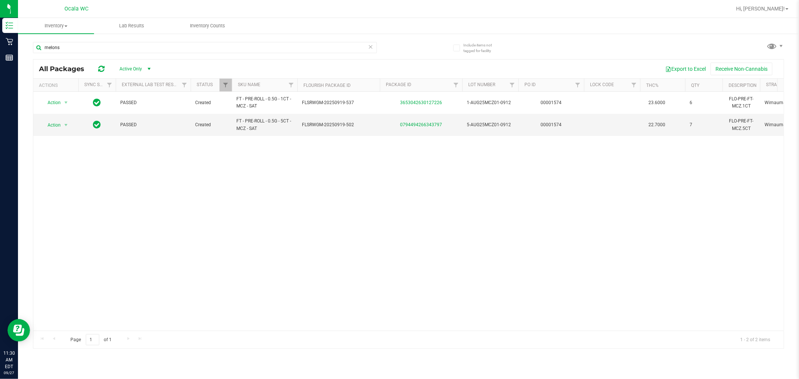
click at [633, 256] on div "Action Action Global inventory Package audit log Print package label Print prod…" at bounding box center [408, 211] width 750 height 239
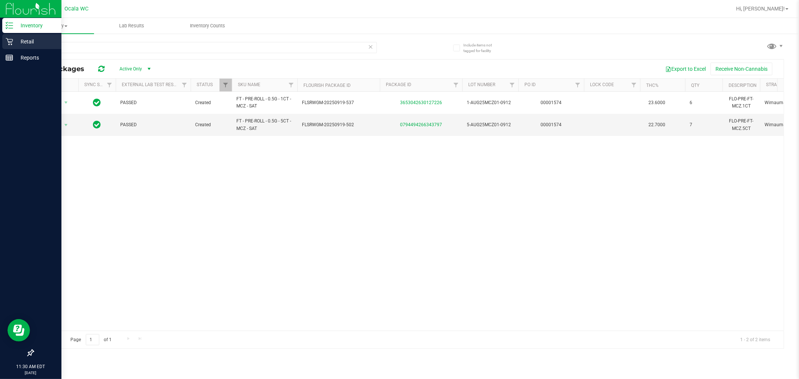
click at [9, 39] on icon at bounding box center [9, 41] width 7 height 7
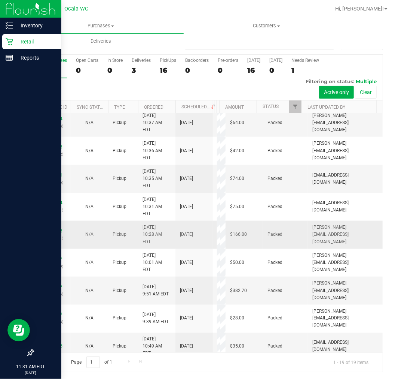
scroll to position [292, 0]
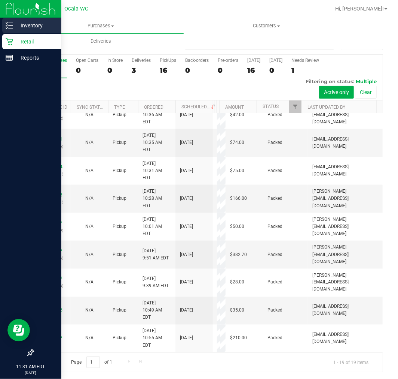
click at [13, 25] on p "Inventory" at bounding box center [35, 25] width 45 height 9
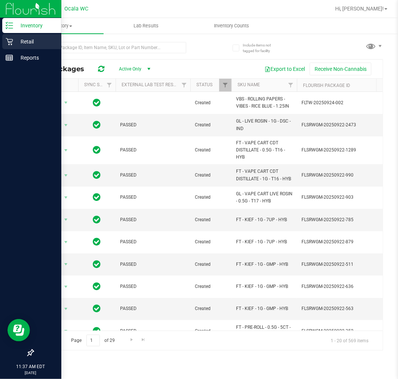
click at [13, 43] on p "Retail" at bounding box center [35, 41] width 45 height 9
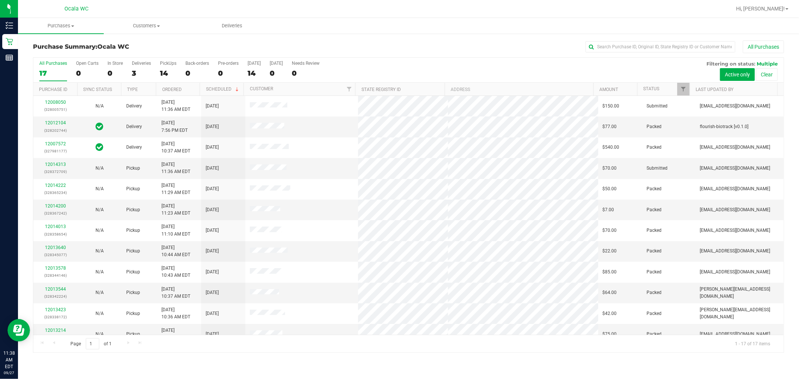
click at [472, 60] on div "All Purchases 17 Open Carts 0 In Store 0 Deliveries 3 PickUps 14 Back-orders 0 …" at bounding box center [408, 61] width 750 height 6
click at [54, 165] on link "12014313" at bounding box center [55, 164] width 21 height 5
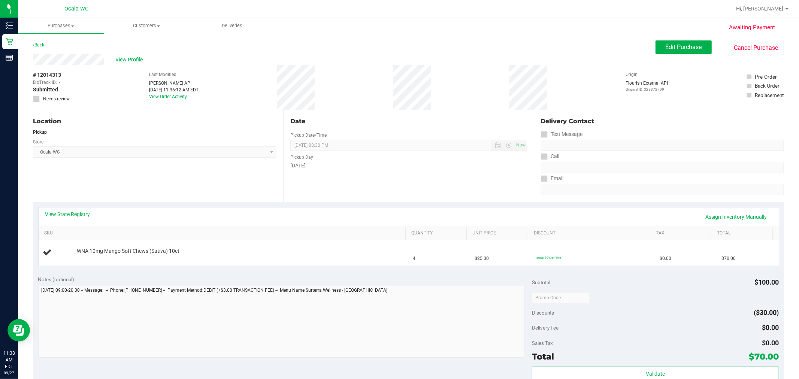
click at [351, 190] on div "Date Pickup Date/Time [DATE] Now [DATE] 08:30 PM Now Pickup Day [DATE]" at bounding box center [408, 156] width 250 height 92
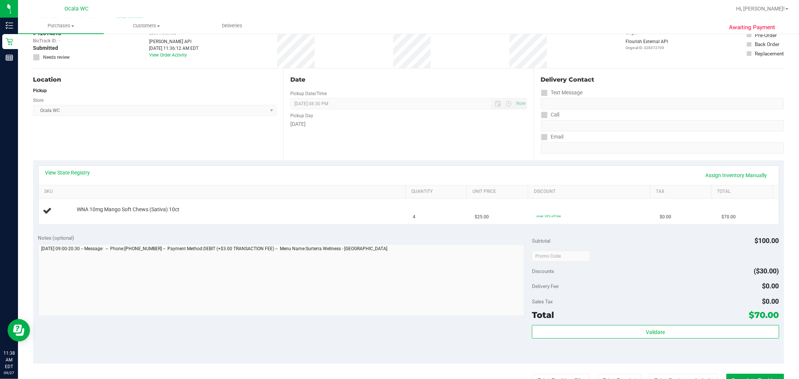
click at [195, 327] on div "Notes (optional) Subtotal $100.00 Discounts ($30.00) Delivery Fee $0.00 Sales T…" at bounding box center [408, 296] width 751 height 135
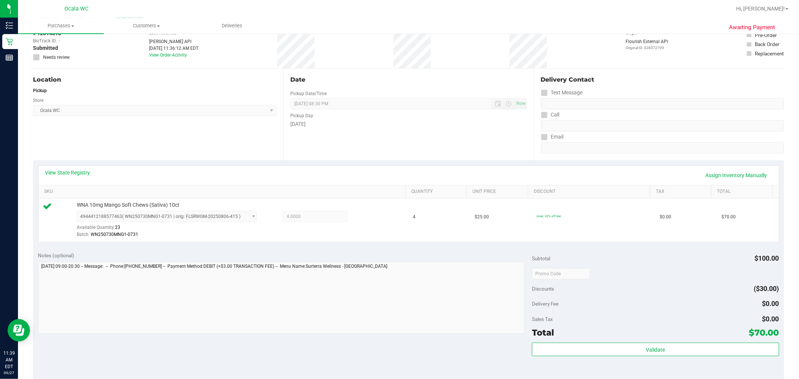
click at [633, 298] on div "Delivery Fee $0.00" at bounding box center [655, 303] width 247 height 13
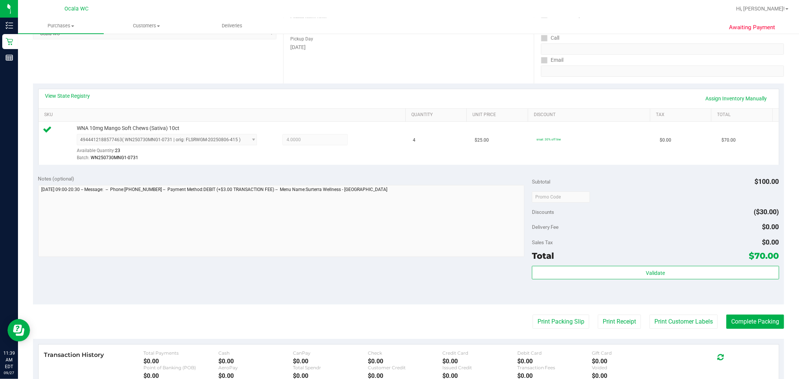
scroll to position [125, 0]
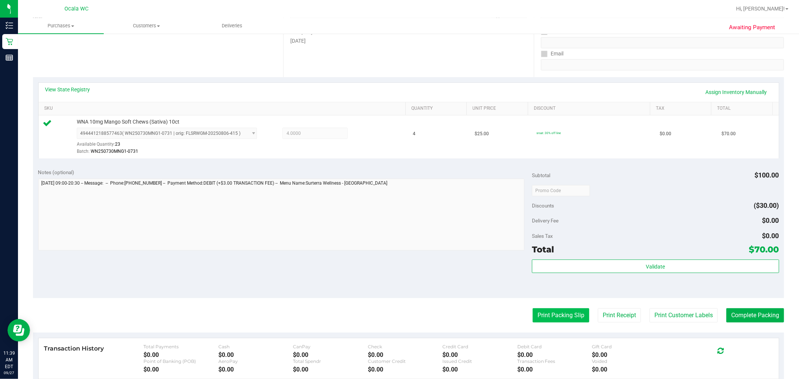
click at [563, 317] on button "Print Packing Slip" at bounding box center [560, 315] width 57 height 14
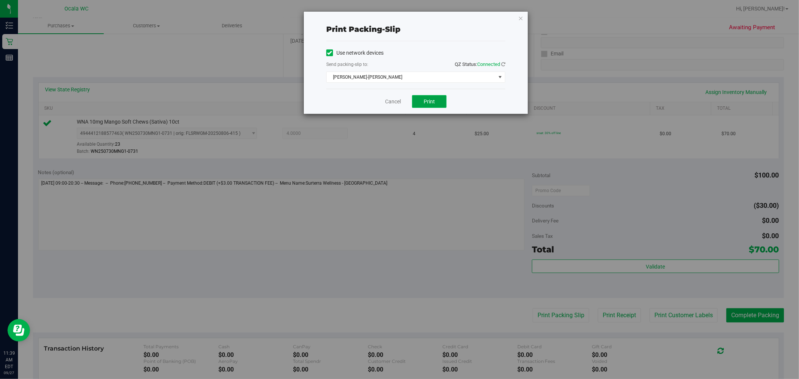
click at [438, 100] on button "Print" at bounding box center [429, 101] width 34 height 13
click at [388, 102] on link "Cancel" at bounding box center [393, 102] width 16 height 8
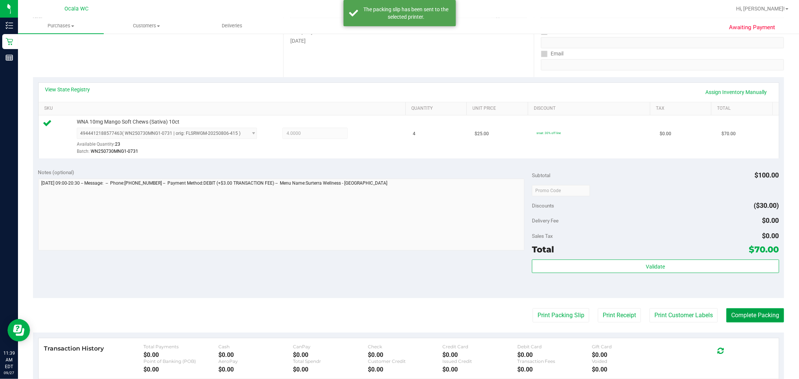
click at [770, 319] on button "Complete Packing" at bounding box center [755, 315] width 58 height 14
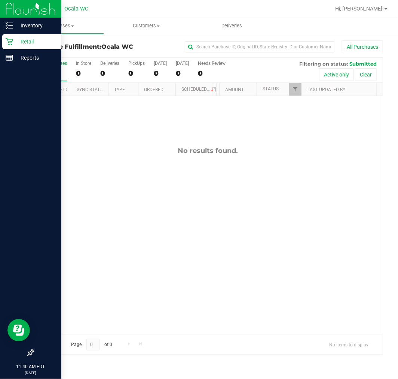
click at [19, 43] on p "Retail" at bounding box center [35, 41] width 45 height 9
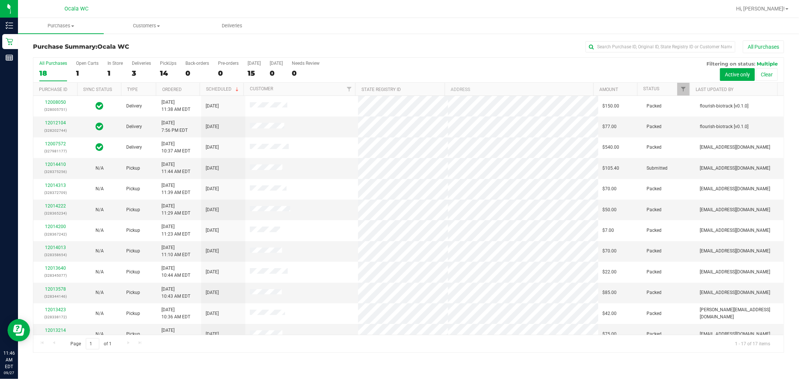
click at [492, 45] on div "All Purchases" at bounding box center [533, 46] width 501 height 13
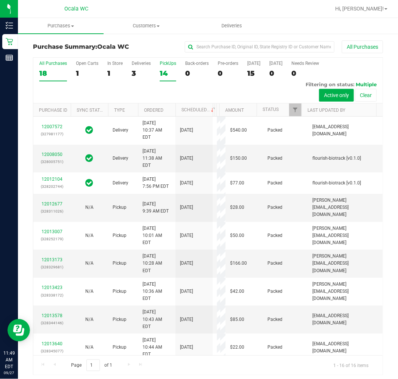
click at [160, 77] on label "PickUps 14" at bounding box center [168, 71] width 16 height 21
click at [0, 0] on input "PickUps 14" at bounding box center [0, 0] width 0 height 0
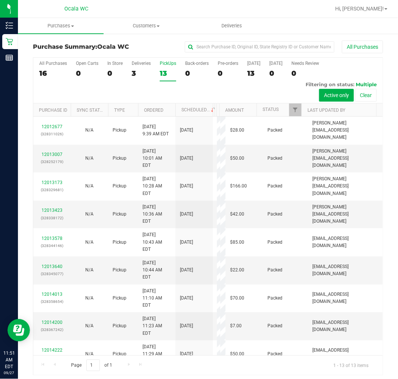
click at [167, 64] on div "PickUps" at bounding box center [168, 63] width 16 height 5
click at [0, 0] on input "PickUps 13" at bounding box center [0, 0] width 0 height 0
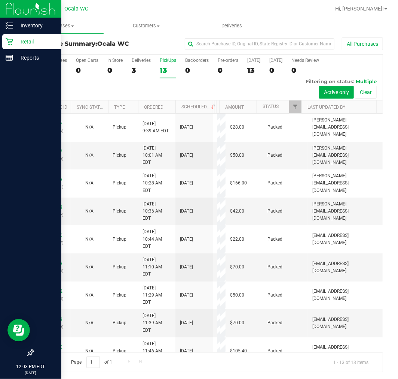
scroll to position [81, 0]
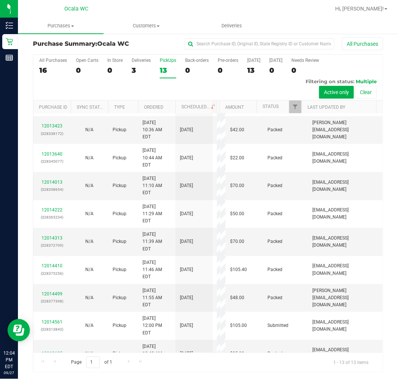
click at [169, 71] on div "13" at bounding box center [168, 70] width 16 height 9
click at [0, 0] on input "PickUps 13" at bounding box center [0, 0] width 0 height 0
click at [135, 67] on div "3" at bounding box center [141, 70] width 19 height 9
click at [0, 0] on input "Deliveries 3" at bounding box center [0, 0] width 0 height 0
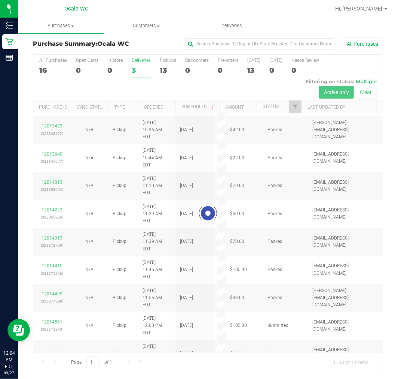
scroll to position [0, 0]
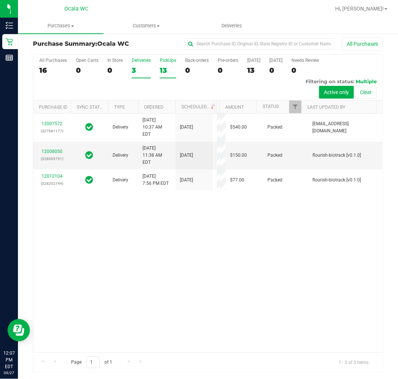
click at [171, 62] on div "PickUps" at bounding box center [168, 60] width 16 height 5
click at [0, 0] on input "PickUps 13" at bounding box center [0, 0] width 0 height 0
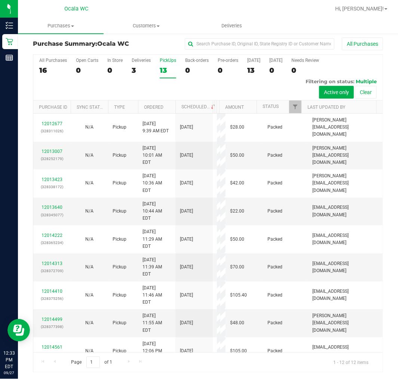
click at [164, 70] on div "13" at bounding box center [168, 70] width 16 height 9
click at [0, 0] on input "PickUps 13" at bounding box center [0, 0] width 0 height 0
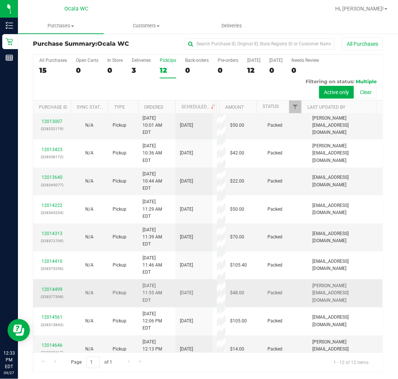
scroll to position [61, 0]
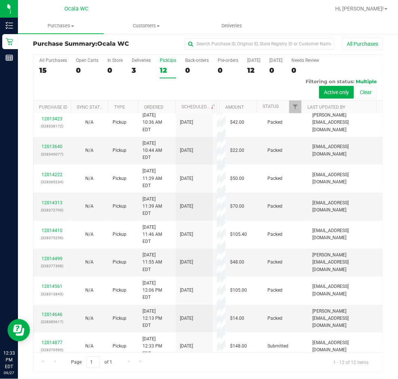
click at [376, 13] on div "Hi, [PERSON_NAME]!" at bounding box center [361, 8] width 58 height 13
click at [377, 11] on span "Hi, [PERSON_NAME]!" at bounding box center [359, 9] width 49 height 6
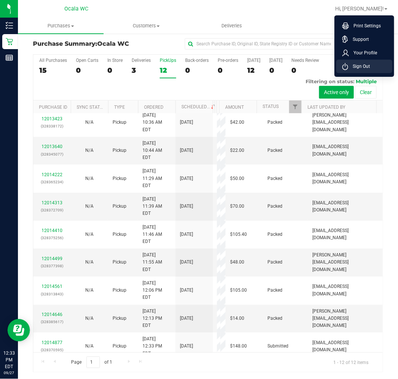
click at [371, 66] on li "Sign Out" at bounding box center [365, 66] width 56 height 13
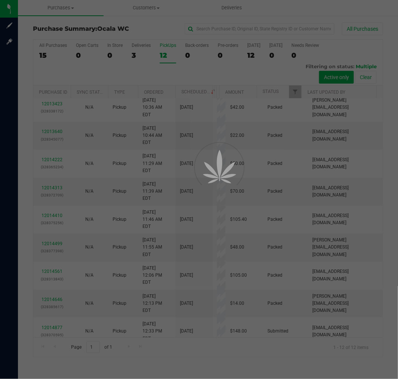
scroll to position [0, 0]
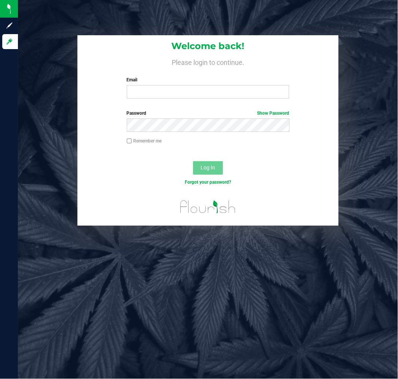
click at [125, 9] on div "Welcome back! Please login to continue. Email Required Please format your email…" at bounding box center [208, 189] width 380 height 379
